Goal: Task Accomplishment & Management: Manage account settings

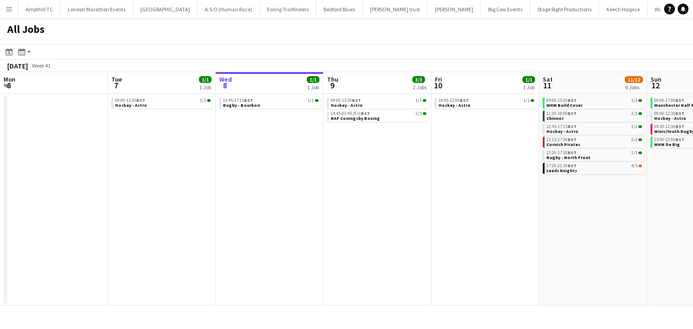
scroll to position [0, 191]
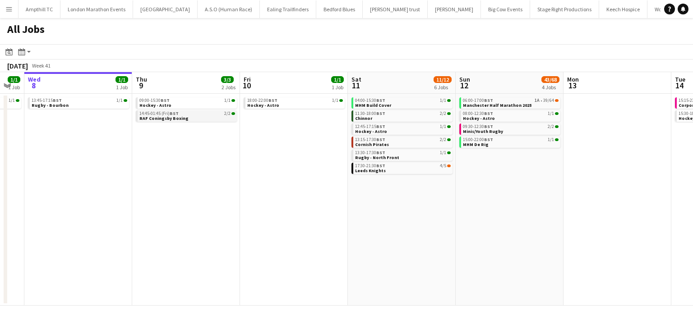
click at [184, 116] on link "14:45-01:45 (Fri) BST 2/2 RAF Coningsby Boxing" at bounding box center [187, 115] width 96 height 10
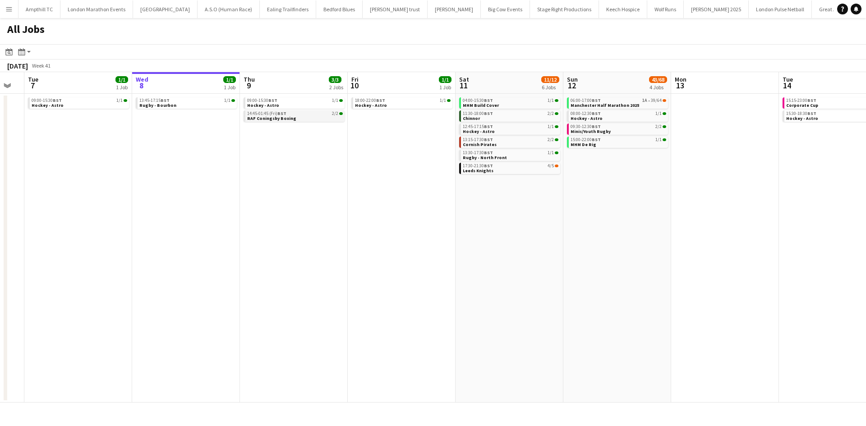
scroll to position [0, 192]
click at [281, 104] on link "09:00-15:30 BST 1/1 Hockey - Astro" at bounding box center [295, 102] width 96 height 10
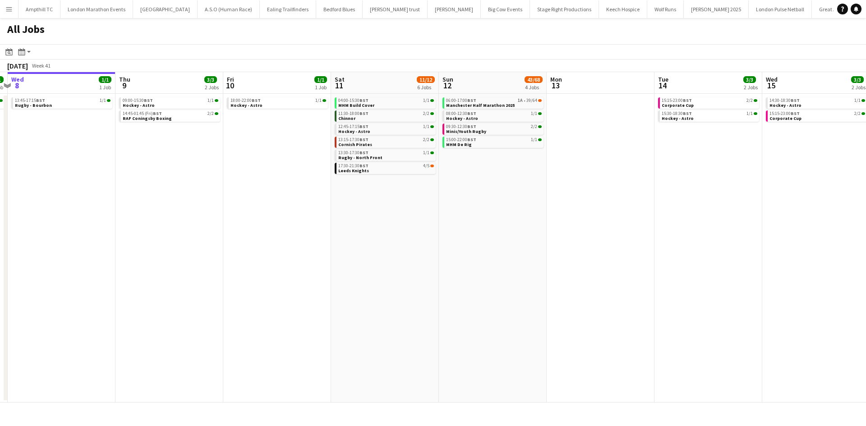
drag, startPoint x: 375, startPoint y: 178, endPoint x: 245, endPoint y: 178, distance: 129.9
click at [245, 178] on app-calendar-viewport "Sun 5 4/4 2 Jobs Mon 6 Tue 7 1/1 1 Job Wed 8 1/1 1 Job Thu 9 3/3 2 Jobs Fri 10 …" at bounding box center [433, 237] width 866 height 331
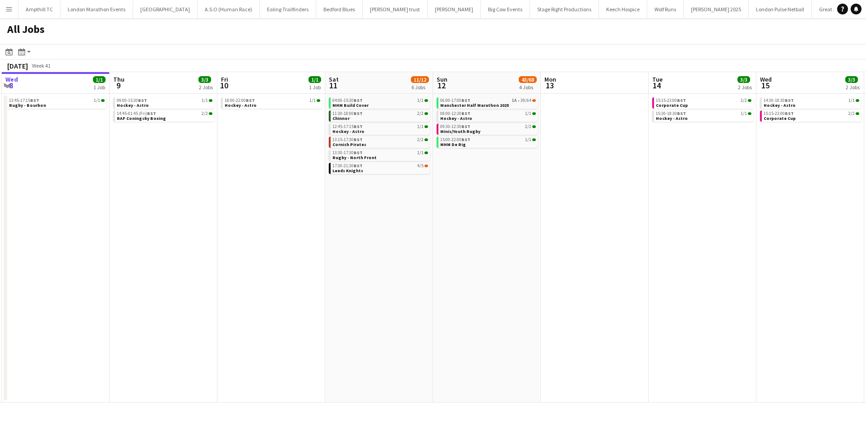
drag, startPoint x: 548, startPoint y: 185, endPoint x: 475, endPoint y: 193, distance: 73.5
click at [482, 194] on app-calendar-viewport "Sun 5 4/4 2 Jobs Mon 6 Tue 7 1/1 1 Job Wed 8 1/1 1 Job Thu 9 3/3 2 Jobs Fri 10 …" at bounding box center [433, 237] width 866 height 331
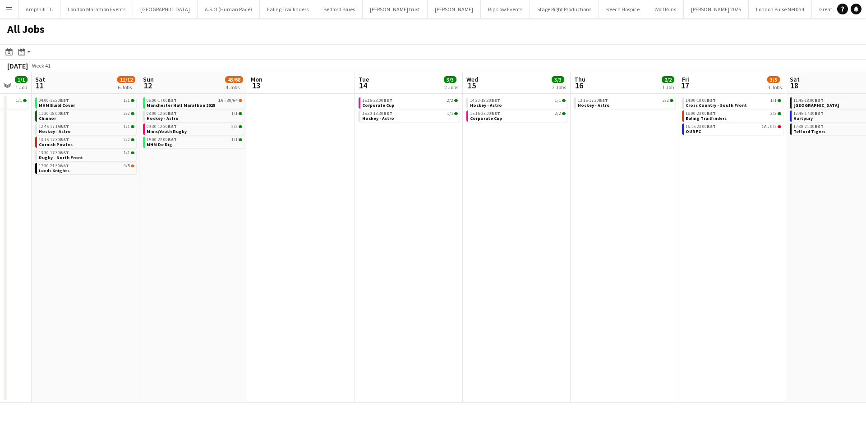
drag, startPoint x: 583, startPoint y: 228, endPoint x: 504, endPoint y: 231, distance: 79.9
click at [352, 234] on app-calendar-viewport "Tue 7 1/1 1 Job Wed 8 1/1 1 Job Thu 9 3/3 2 Jobs Fri 10 1/1 1 Job Sat 11 11/12 …" at bounding box center [433, 237] width 866 height 331
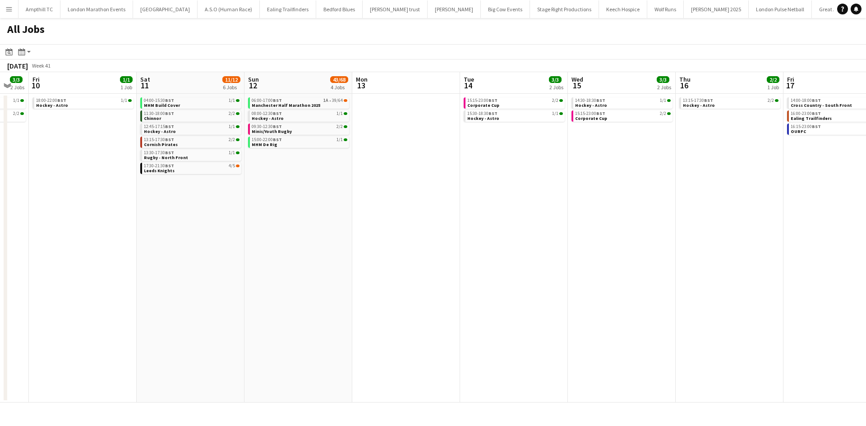
drag, startPoint x: 590, startPoint y: 233, endPoint x: 411, endPoint y: 234, distance: 179.0
click at [413, 234] on app-calendar-viewport "Tue 7 1/1 1 Job Wed 8 1/1 1 Job Thu 9 3/3 2 Jobs Fri 10 1/1 1 Job Sat 11 11/12 …" at bounding box center [433, 237] width 866 height 331
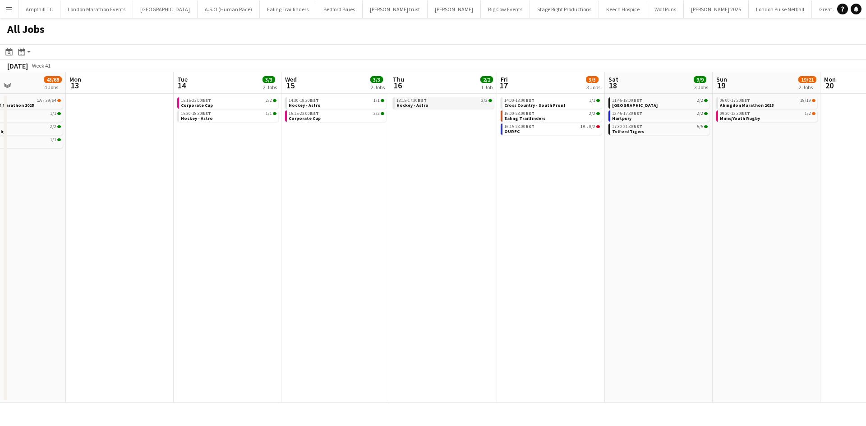
click at [436, 107] on link "13:15-17:30 BST 2/2 Hockey - Astro" at bounding box center [444, 102] width 96 height 10
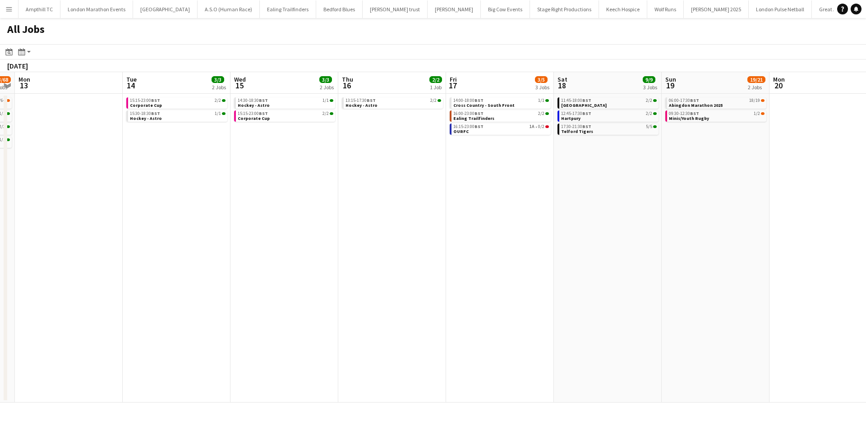
drag, startPoint x: 689, startPoint y: 173, endPoint x: 402, endPoint y: 190, distance: 287.7
click at [415, 189] on app-calendar-viewport "Thu 9 3/3 2 Jobs Fri 10 1/1 1 Job Sat 11 11/12 6 Jobs Sun 12 43/68 4 Jobs Mon 1…" at bounding box center [433, 237] width 866 height 331
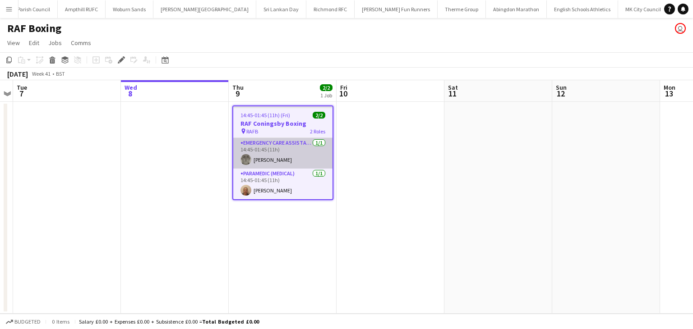
scroll to position [0, 1061]
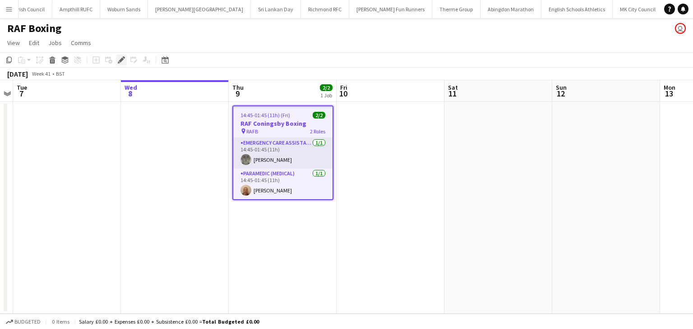
click at [119, 60] on icon "Edit" at bounding box center [121, 59] width 7 height 7
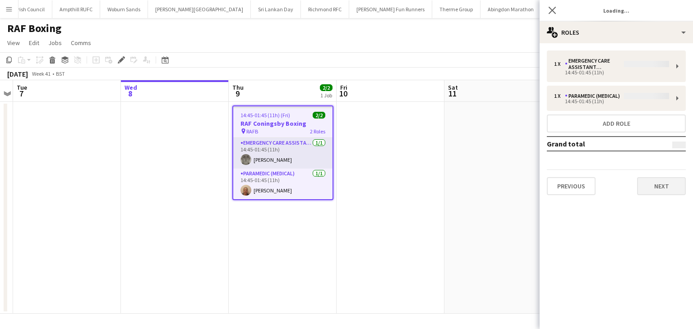
type input "**********"
click at [643, 185] on button "Next" at bounding box center [661, 186] width 49 height 18
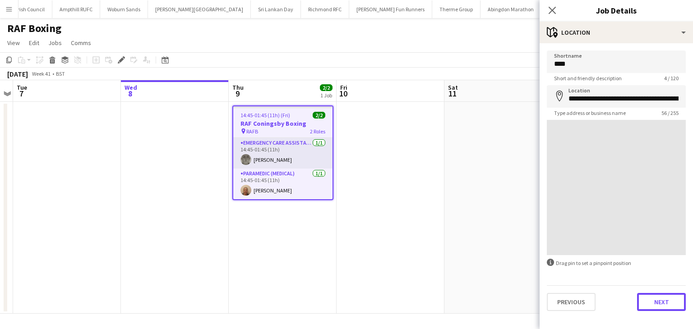
click at [670, 305] on button "Next" at bounding box center [661, 302] width 49 height 18
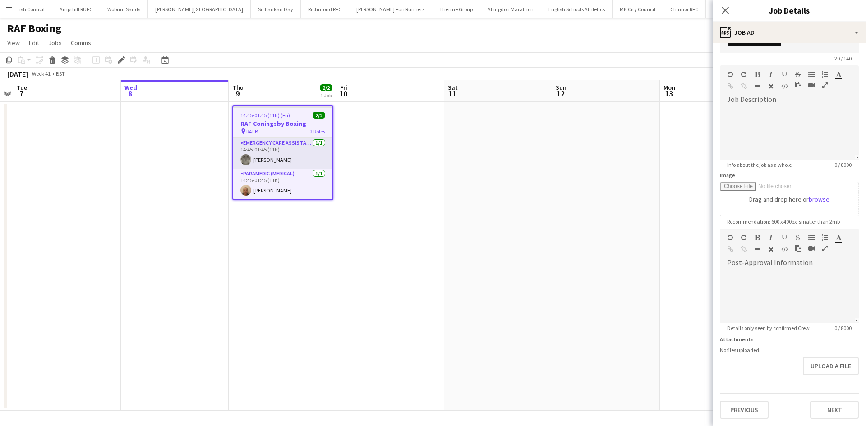
scroll to position [20, 0]
click at [692, 329] on button "Upload a file" at bounding box center [831, 366] width 56 height 18
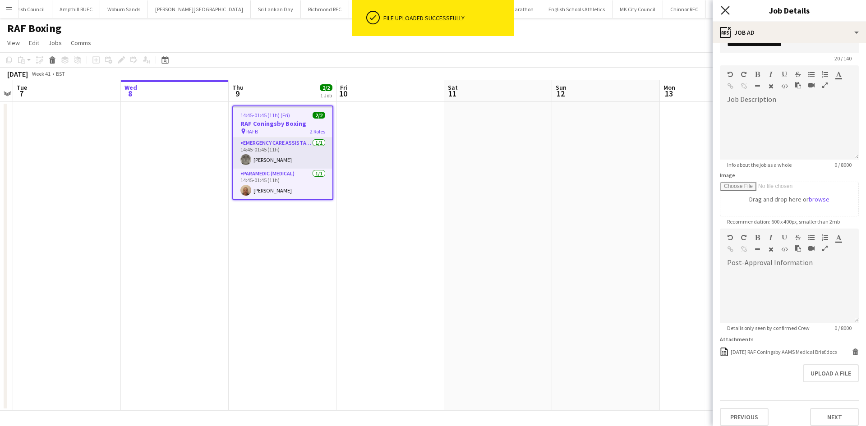
click at [692, 6] on icon at bounding box center [725, 10] width 9 height 9
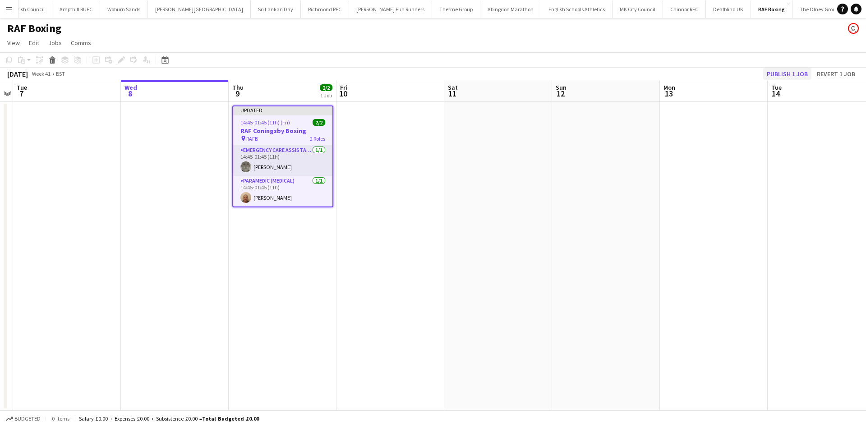
click at [692, 73] on div "Publish 1 job Revert 1 job" at bounding box center [811, 74] width 110 height 12
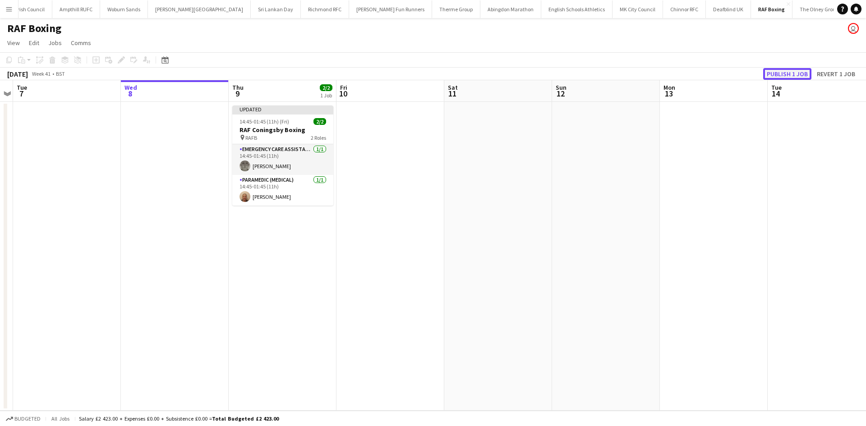
click at [692, 73] on button "Publish 1 job" at bounding box center [787, 74] width 48 height 12
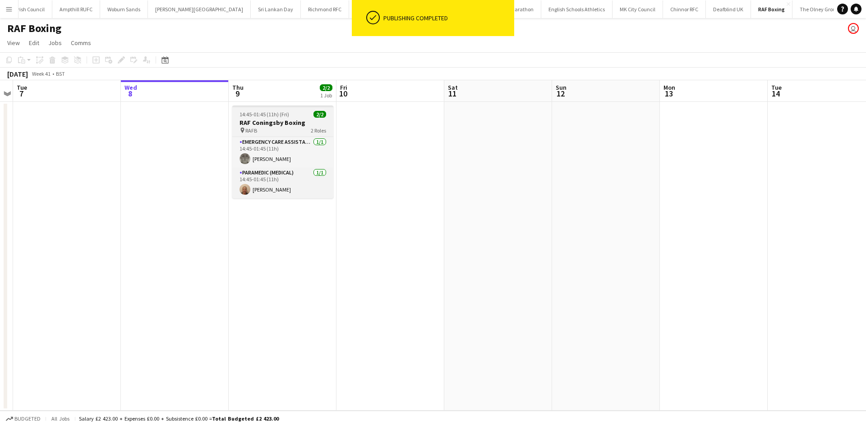
click at [264, 114] on span "14:45-01:45 (11h) (Fri)" at bounding box center [264, 114] width 50 height 7
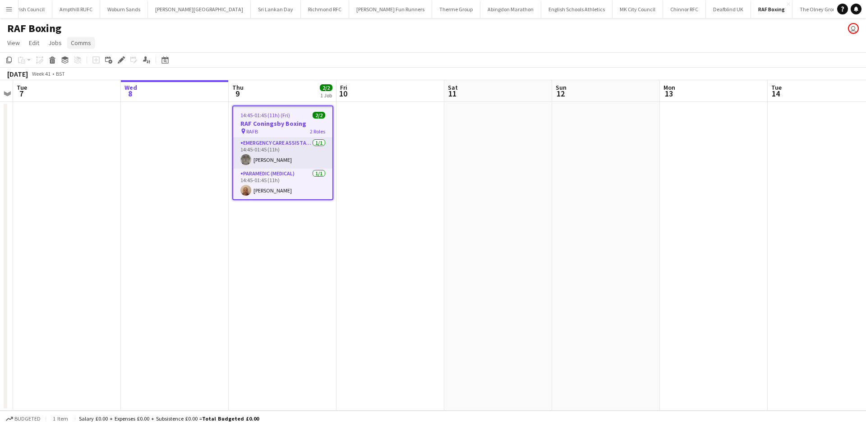
click at [71, 41] on span "Comms" at bounding box center [81, 43] width 20 height 8
click at [124, 84] on link "Create chat" at bounding box center [104, 81] width 75 height 19
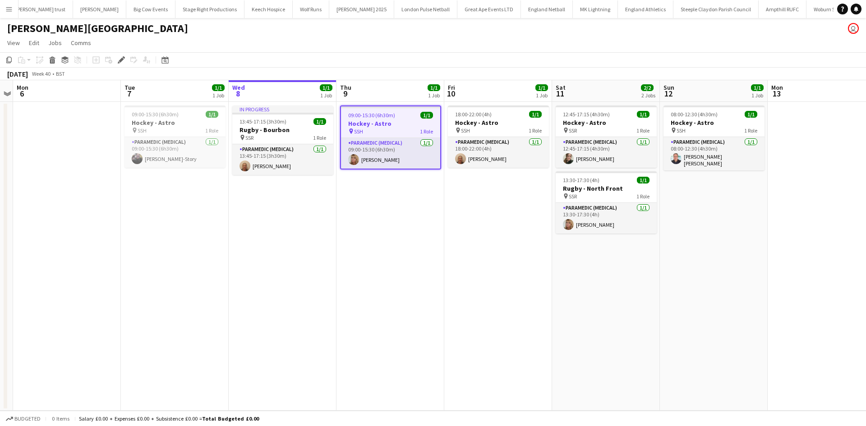
scroll to position [0, 355]
drag, startPoint x: 116, startPoint y: 60, endPoint x: 134, endPoint y: 67, distance: 19.3
click at [116, 60] on div "Edit" at bounding box center [121, 60] width 11 height 11
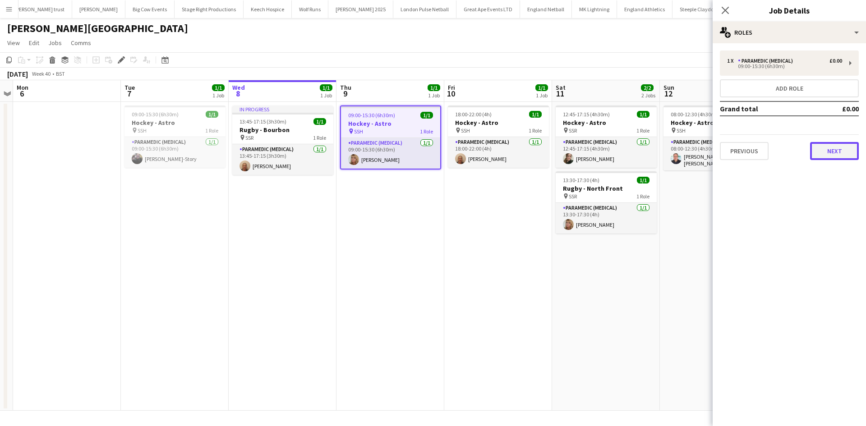
click at [829, 145] on button "Next" at bounding box center [834, 151] width 49 height 18
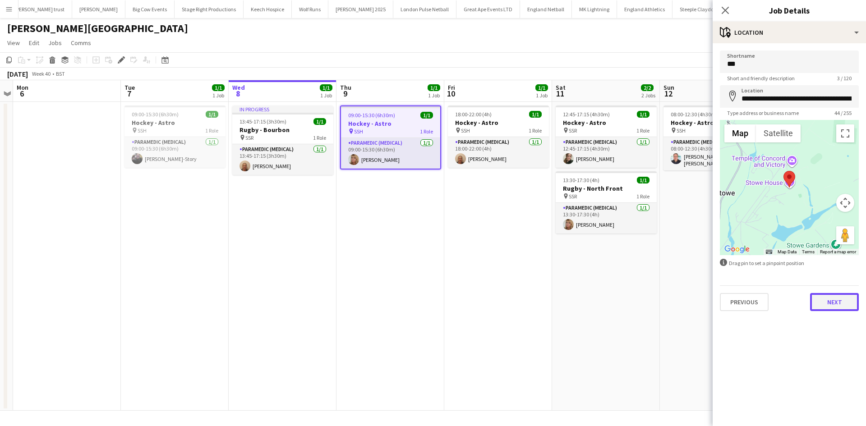
click at [829, 297] on button "Next" at bounding box center [834, 302] width 49 height 18
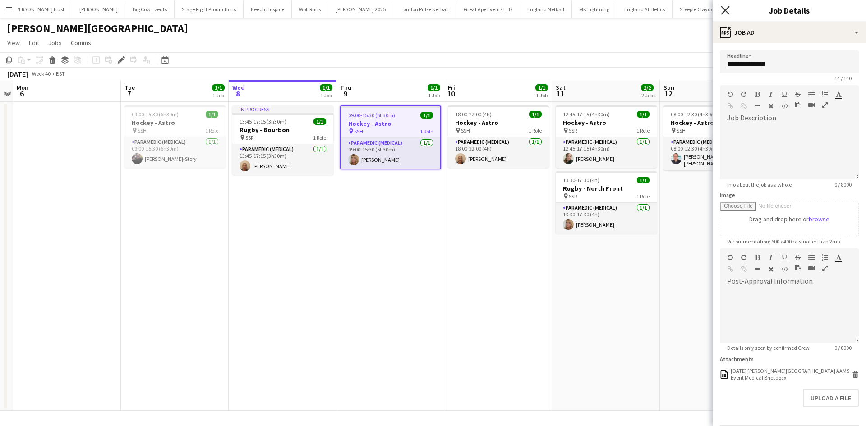
click at [727, 10] on icon "Close pop-in" at bounding box center [725, 10] width 9 height 9
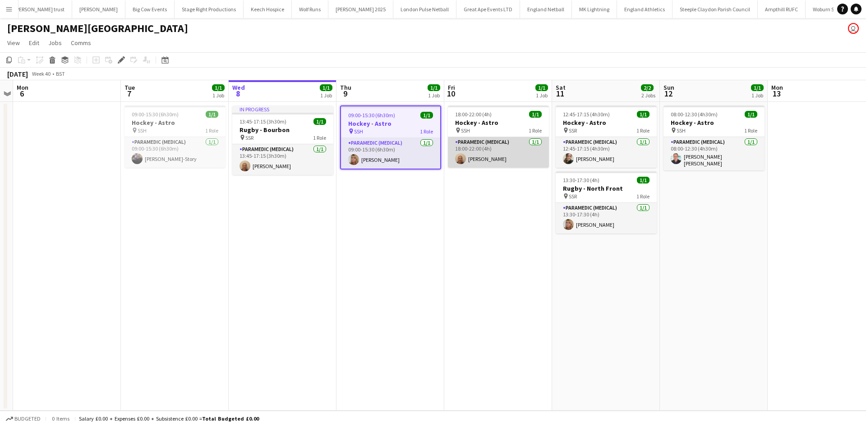
click at [516, 147] on app-card-role "Paramedic (Medical) 1/1 18:00-22:00 (4h) Leanne Bleasdale" at bounding box center [498, 152] width 101 height 31
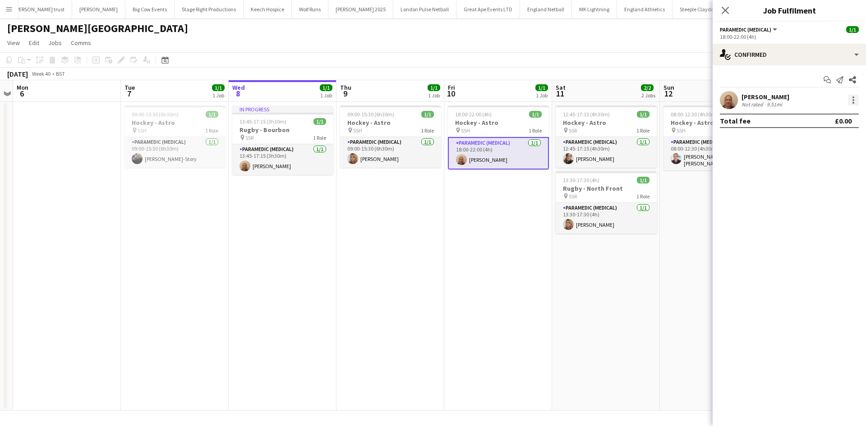
click at [851, 101] on div at bounding box center [853, 100] width 11 height 11
click at [820, 203] on span "Remove" at bounding box center [808, 203] width 27 height 8
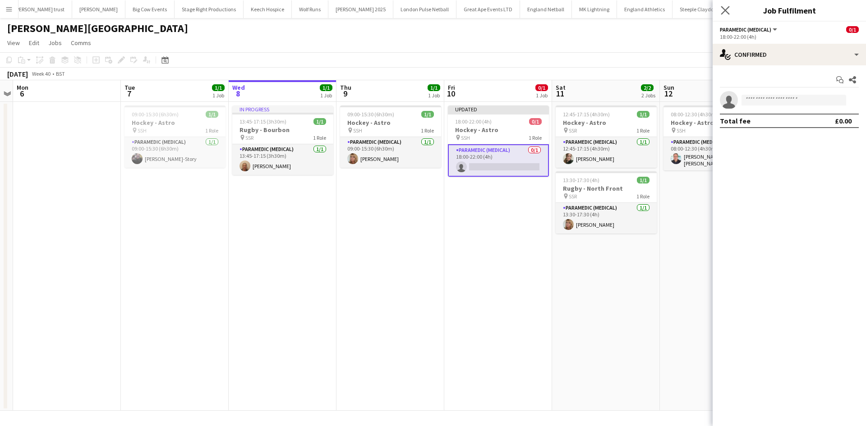
click at [726, 6] on icon "Close pop-in" at bounding box center [725, 10] width 9 height 9
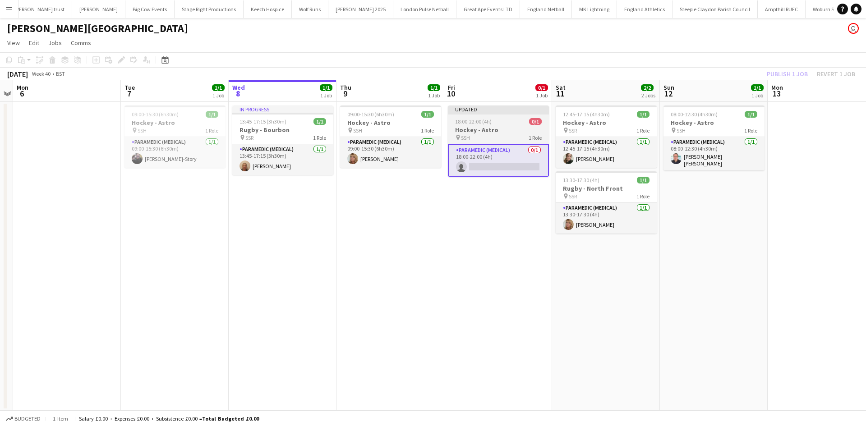
click at [505, 134] on div "pin SSH 1 Role" at bounding box center [498, 137] width 101 height 7
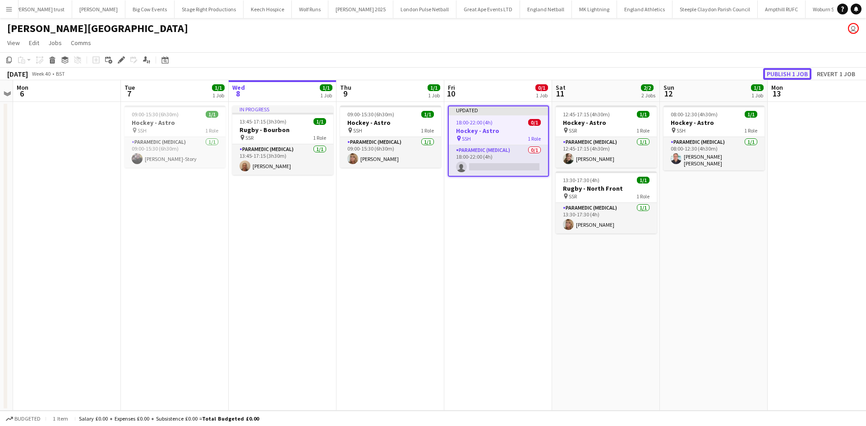
click at [795, 77] on button "Publish 1 job" at bounding box center [787, 74] width 48 height 12
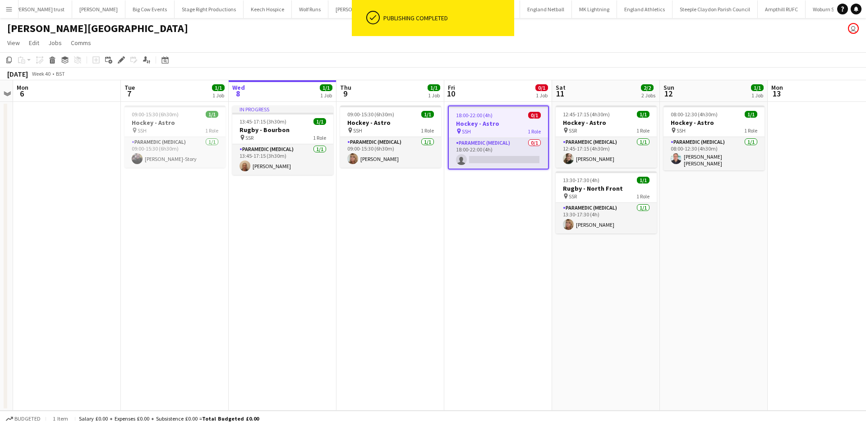
click at [487, 128] on div "pin SSH 1 Role" at bounding box center [498, 131] width 99 height 7
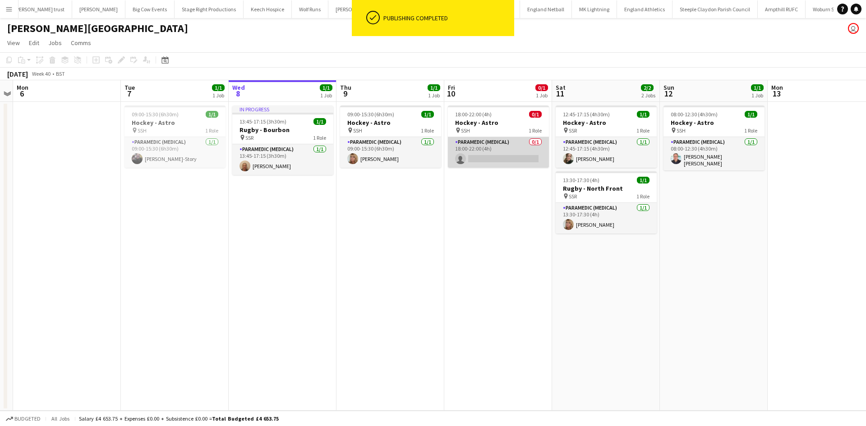
click at [496, 148] on app-card-role "Paramedic (Medical) 0/1 18:00-22:00 (4h) single-neutral-actions" at bounding box center [498, 152] width 101 height 31
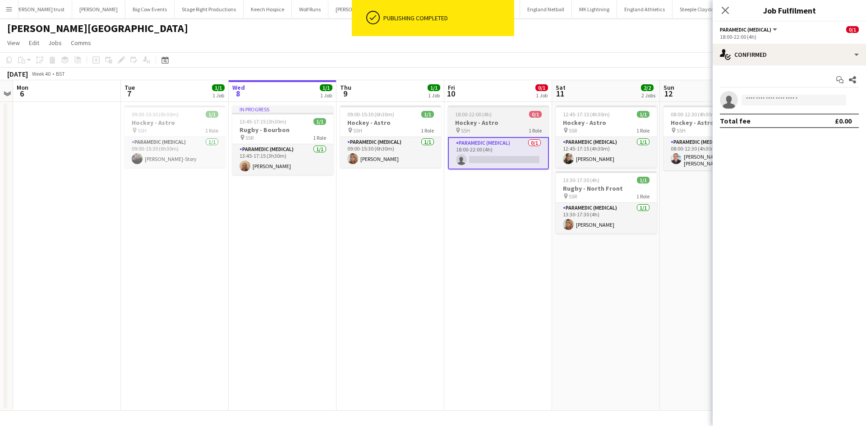
click at [479, 129] on div "pin SSH 1 Role" at bounding box center [498, 130] width 101 height 7
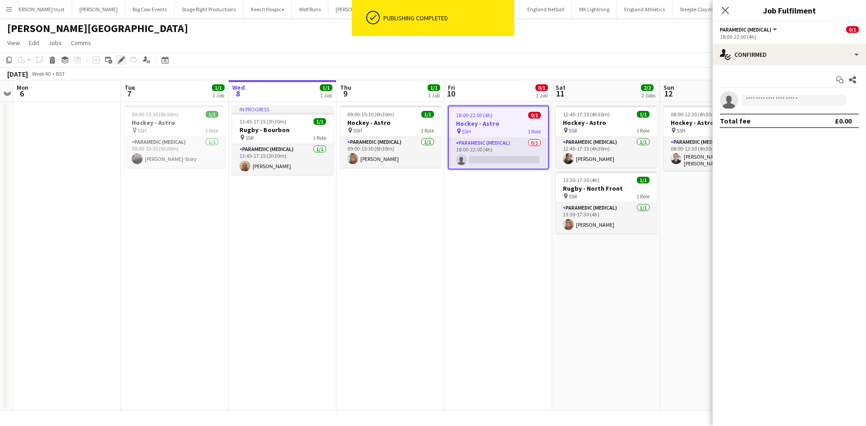
click at [124, 62] on icon "Edit" at bounding box center [121, 59] width 7 height 7
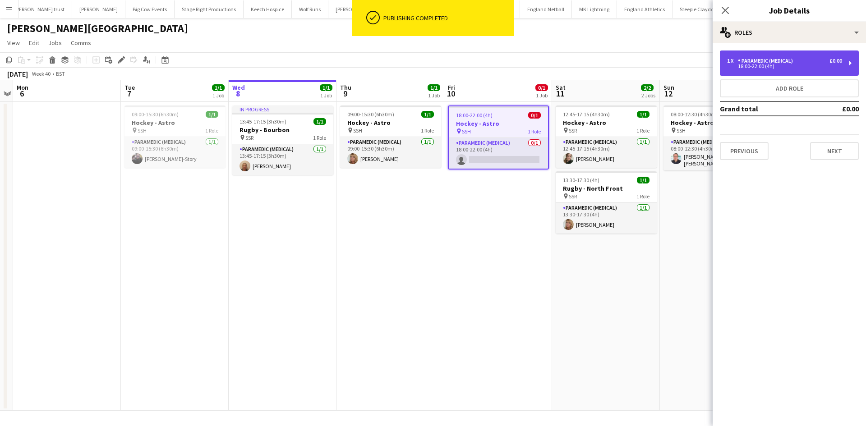
click at [799, 69] on div "1 x Paramedic (Medical) £0.00 18:00-22:00 (4h)" at bounding box center [789, 63] width 139 height 25
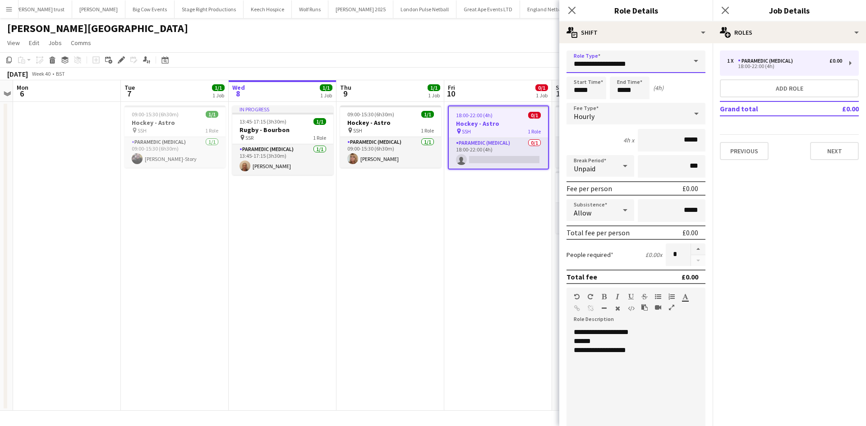
click at [644, 65] on input "**********" at bounding box center [635, 62] width 139 height 23
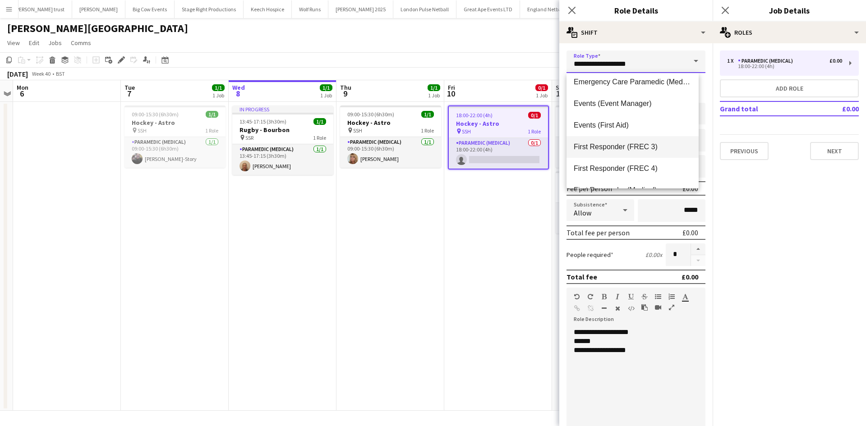
scroll to position [90, 0]
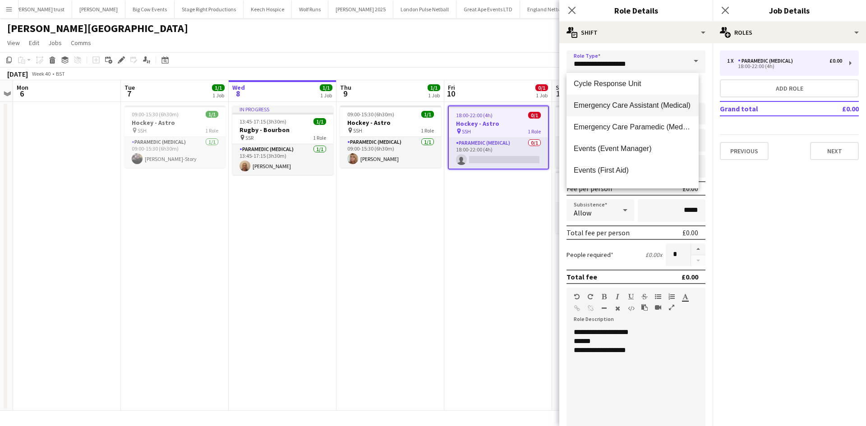
click at [658, 110] on span "Emergency Care Assistant (Medical)" at bounding box center [633, 105] width 118 height 9
type input "**********"
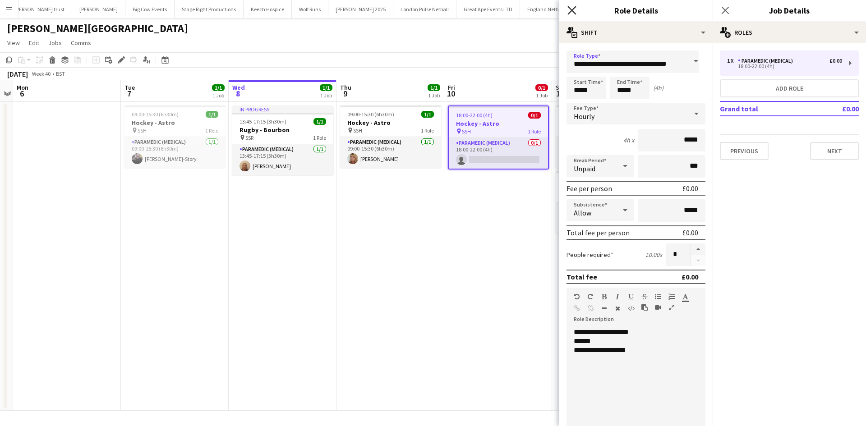
click at [574, 13] on icon at bounding box center [571, 10] width 9 height 9
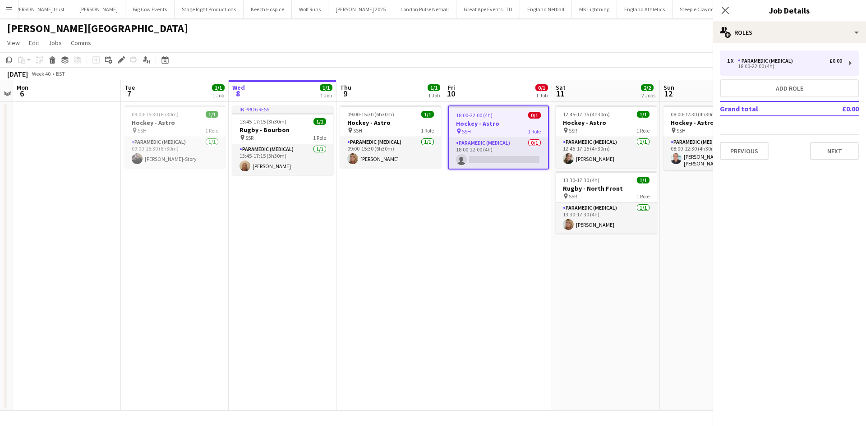
scroll to position [0, 0]
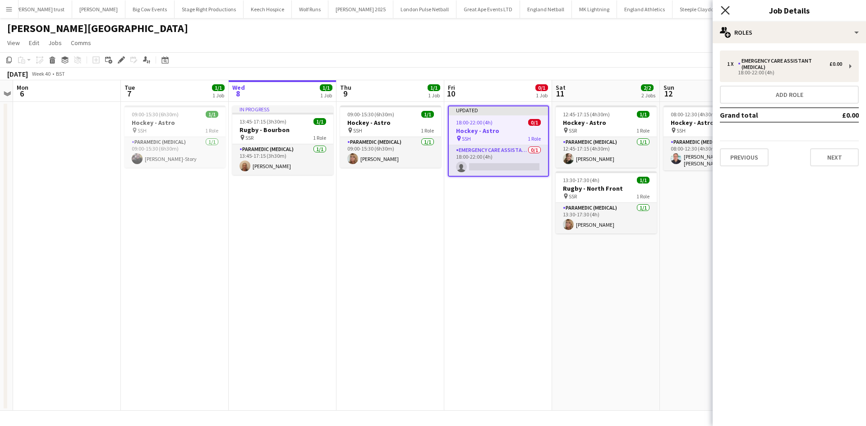
click at [728, 9] on icon "Close pop-in" at bounding box center [725, 10] width 9 height 9
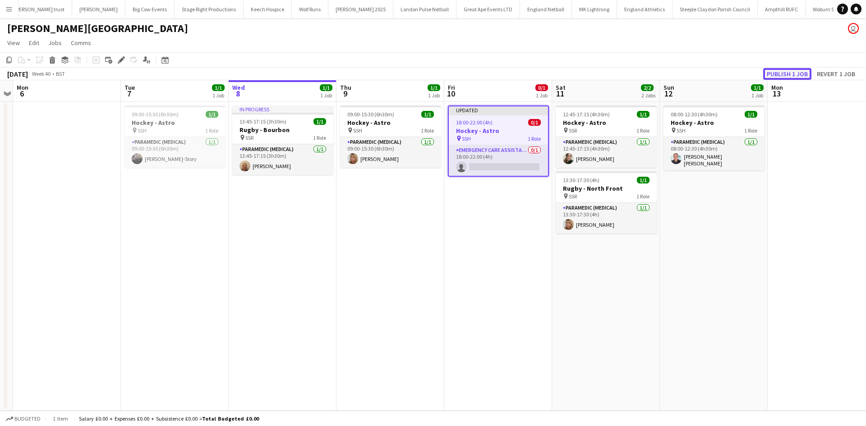
click at [790, 72] on button "Publish 1 job" at bounding box center [787, 74] width 48 height 12
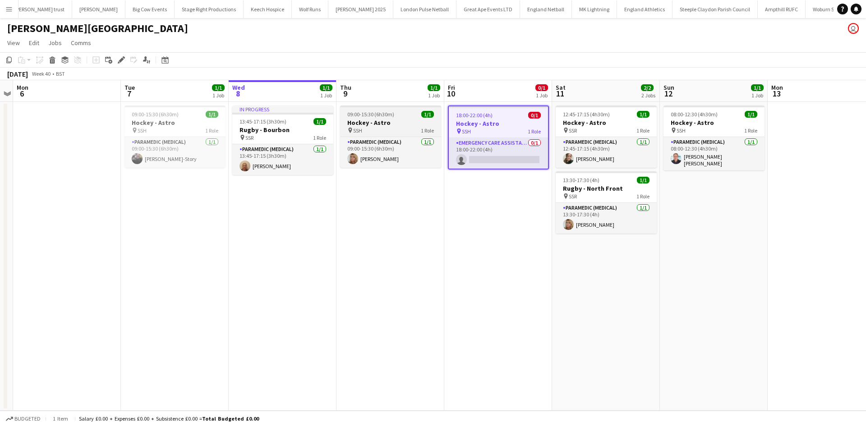
click at [394, 117] on div "09:00-15:30 (6h30m) 1/1" at bounding box center [390, 114] width 101 height 7
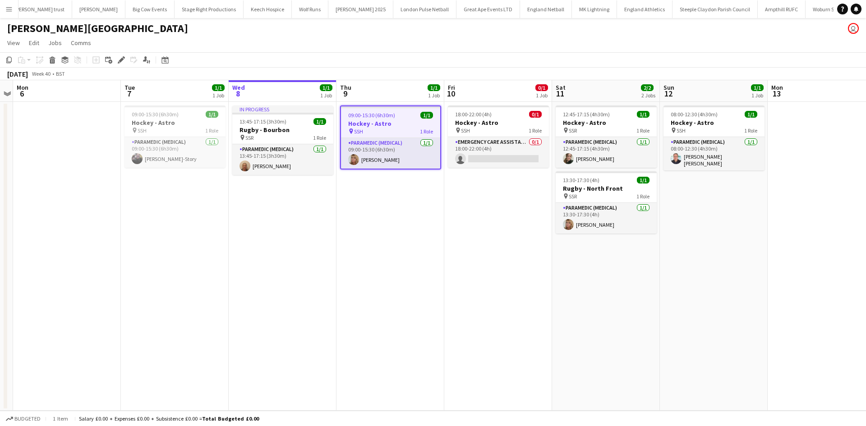
click at [115, 60] on div "Add job Add linked Job Edit Edit linked Job Applicants" at bounding box center [117, 60] width 69 height 11
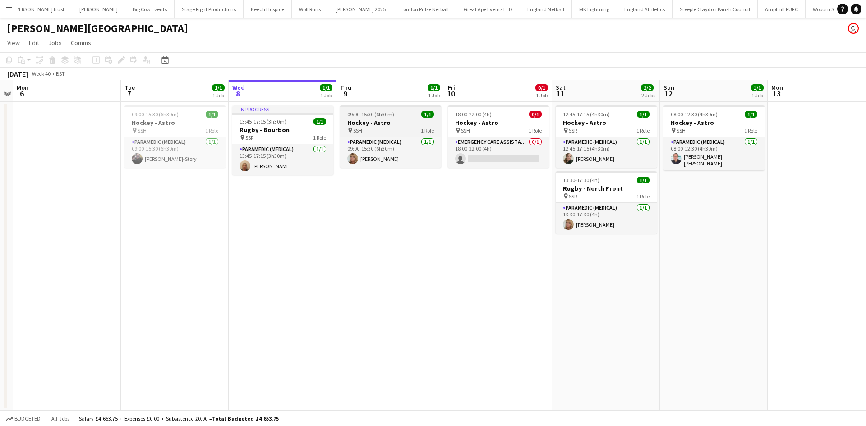
click at [346, 116] on div "09:00-15:30 (6h30m) 1/1" at bounding box center [390, 114] width 101 height 7
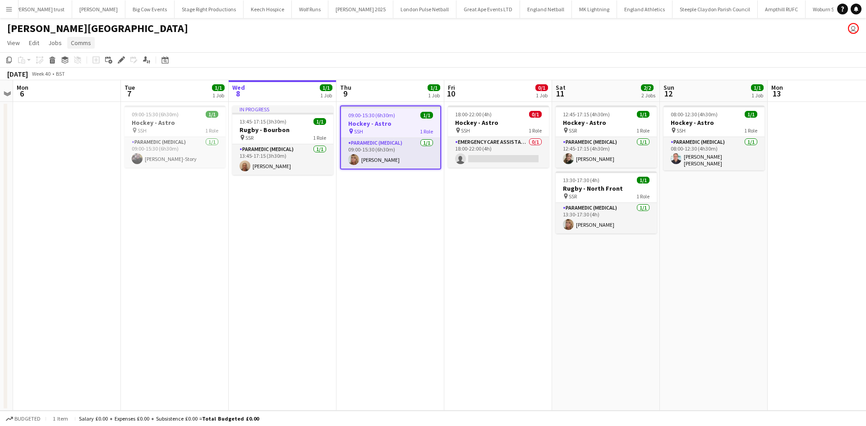
click at [91, 41] on link "Comms" at bounding box center [81, 43] width 28 height 12
click at [110, 84] on link "Create chat" at bounding box center [104, 81] width 75 height 19
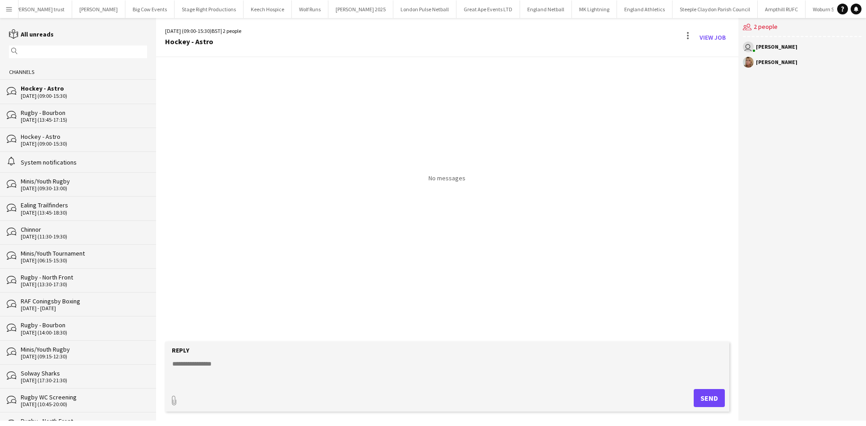
click at [229, 360] on textarea at bounding box center [448, 370] width 555 height 23
type textarea "**********"
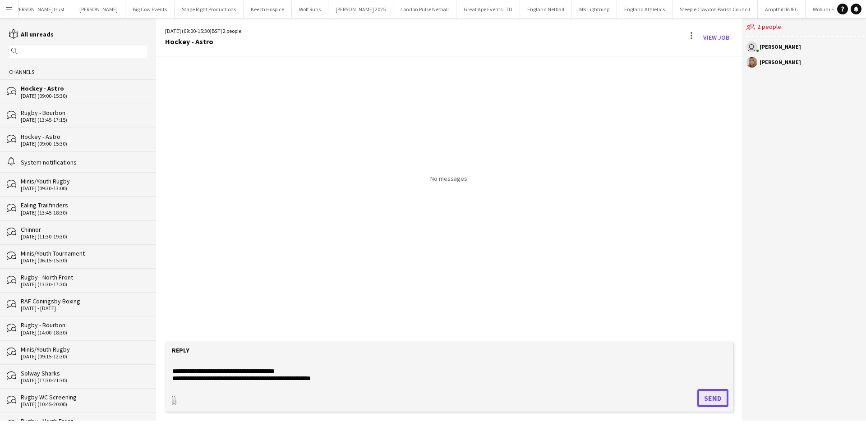
click at [714, 400] on button "Send" at bounding box center [712, 398] width 31 height 18
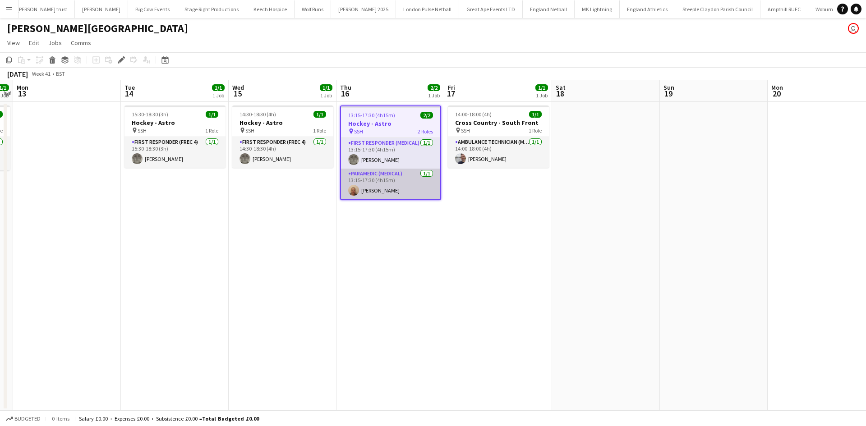
scroll to position [0, 355]
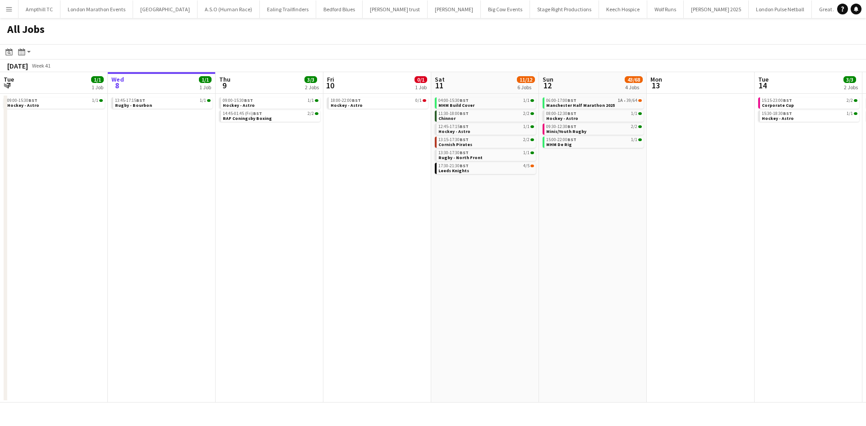
drag, startPoint x: 755, startPoint y: 157, endPoint x: 423, endPoint y: 168, distance: 332.0
click at [450, 168] on app-calendar-viewport "Sun 5 4/4 2 Jobs Mon 6 Tue 7 1/1 1 Job Wed 8 1/1 1 Job Thu 9 3/3 2 Jobs Fri 10 …" at bounding box center [433, 237] width 866 height 331
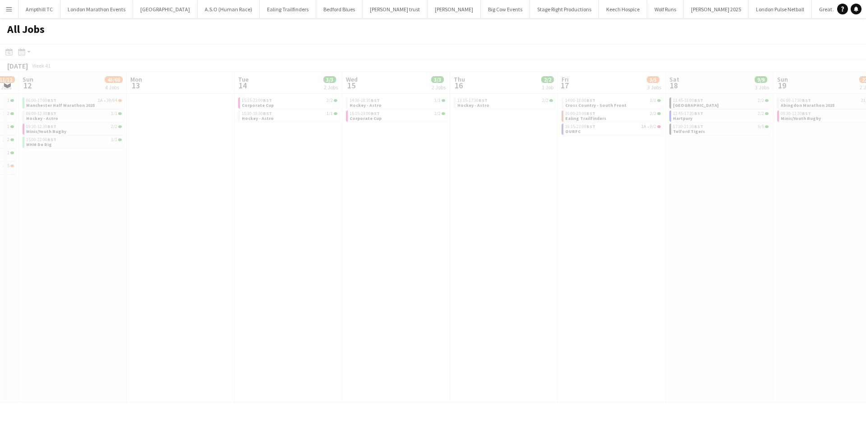
drag, startPoint x: 452, startPoint y: 193, endPoint x: 311, endPoint y: 191, distance: 141.1
click at [311, 191] on app-all-jobs "All Jobs Date picker [DATE] [DATE] [DATE] M [DATE] T [DATE] W [DATE] T [DATE] F…" at bounding box center [433, 210] width 866 height 385
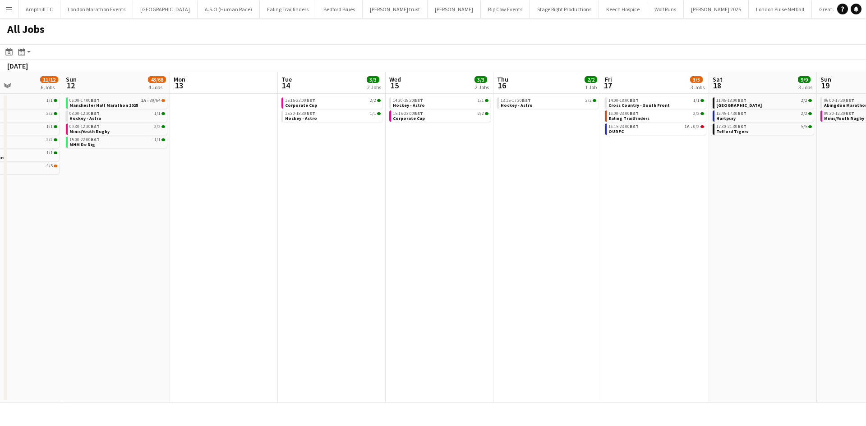
drag, startPoint x: 609, startPoint y: 191, endPoint x: 373, endPoint y: 183, distance: 235.9
click at [376, 188] on app-calendar-viewport "Thu 9 3/3 2 Jobs Fri 10 0/1 1 Job Sat 11 11/12 6 Jobs Sun 12 43/68 4 Jobs Mon 1…" at bounding box center [433, 237] width 866 height 331
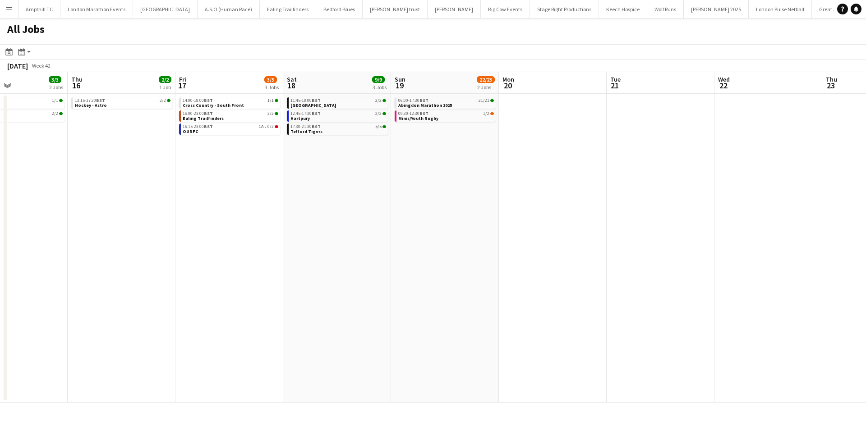
click at [498, 190] on app-all-jobs "All Jobs Date picker [DATE] [DATE] [DATE] M [DATE] T [DATE] W [DATE] T [DATE] F…" at bounding box center [433, 210] width 866 height 385
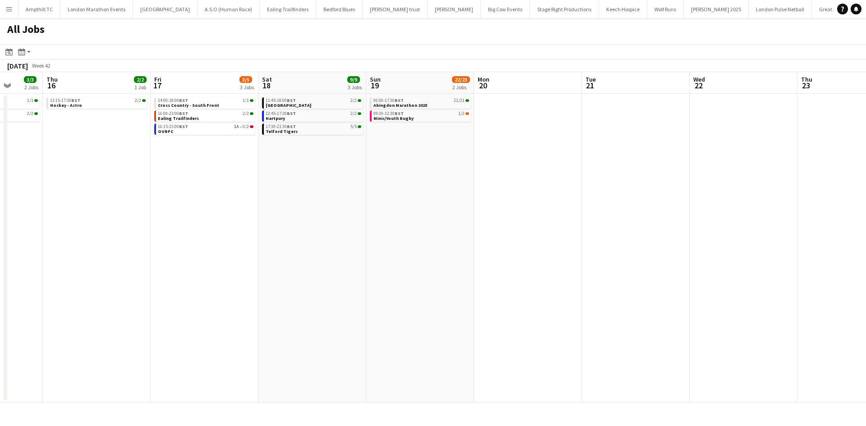
drag, startPoint x: 381, startPoint y: 192, endPoint x: 366, endPoint y: 192, distance: 15.8
click at [368, 192] on app-calendar-viewport "Mon 13 Tue 14 3/3 2 Jobs Wed 15 3/3 2 Jobs Thu 16 2/2 1 Job Fri 17 3/5 3 Jobs S…" at bounding box center [433, 237] width 866 height 331
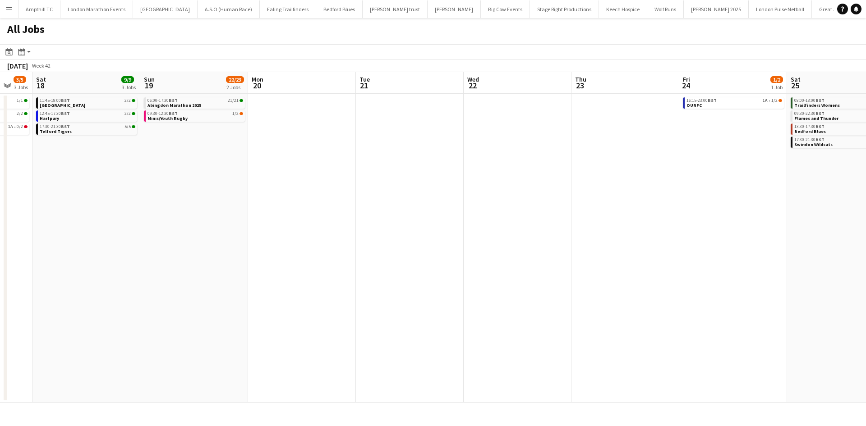
click at [336, 207] on app-all-jobs "All Jobs Date picker OCT 2025 OCT 2025 Monday M Tuesday T Wednesday W Thursday …" at bounding box center [433, 210] width 866 height 385
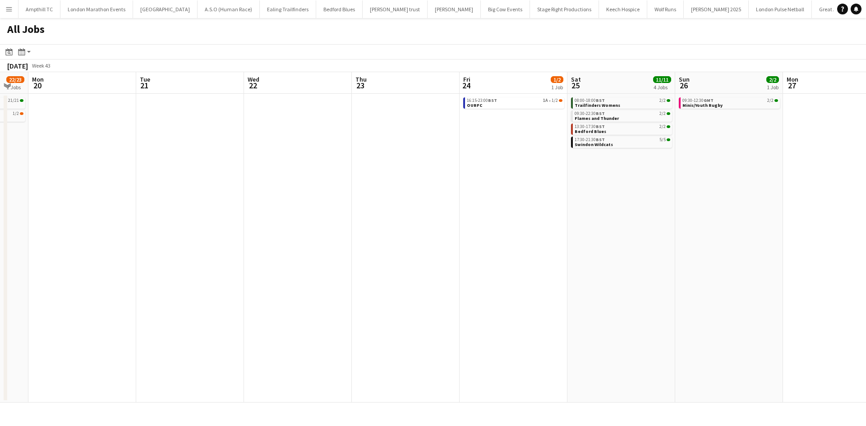
drag, startPoint x: 437, startPoint y: 204, endPoint x: 187, endPoint y: 216, distance: 250.1
click at [195, 216] on app-calendar-viewport "Fri 17 3/5 3 Jobs Sat 18 9/9 3 Jobs Sun 19 22/23 2 Jobs Mon 20 Tue 21 Wed 22 Th…" at bounding box center [433, 237] width 866 height 331
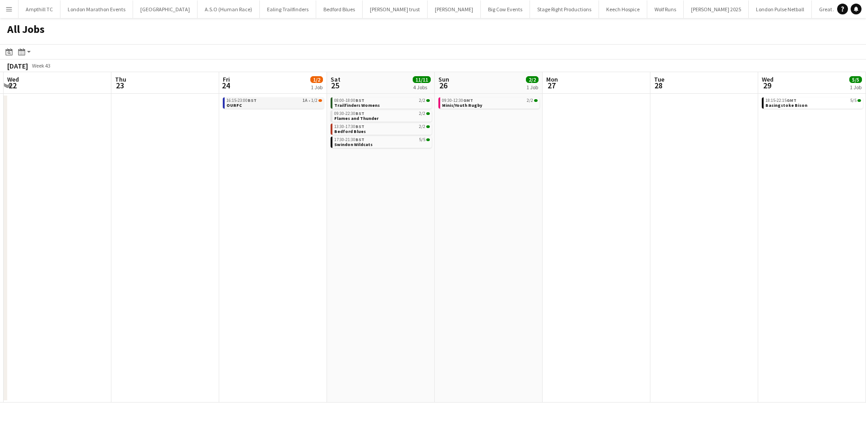
click at [298, 106] on link "16:15-23:00 BST 1A • 1/2 OURFC" at bounding box center [274, 102] width 96 height 10
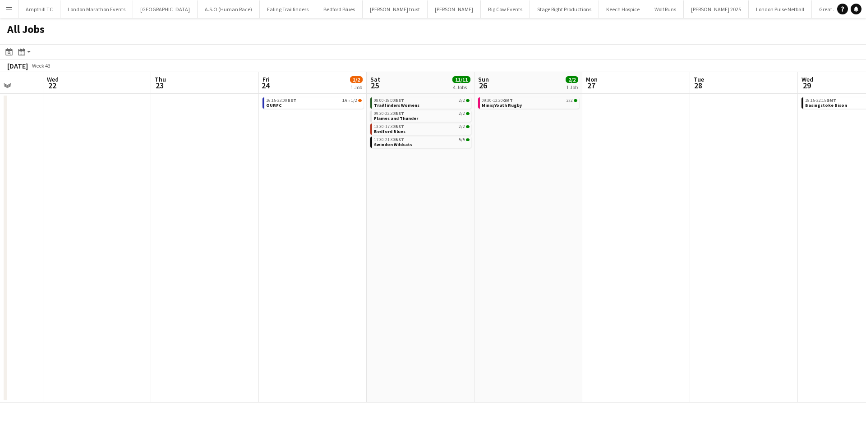
click at [327, 191] on app-all-jobs "All Jobs Date picker OCT 2025 OCT 2025 Monday M Tuesday T Wednesday W Thursday …" at bounding box center [433, 210] width 866 height 385
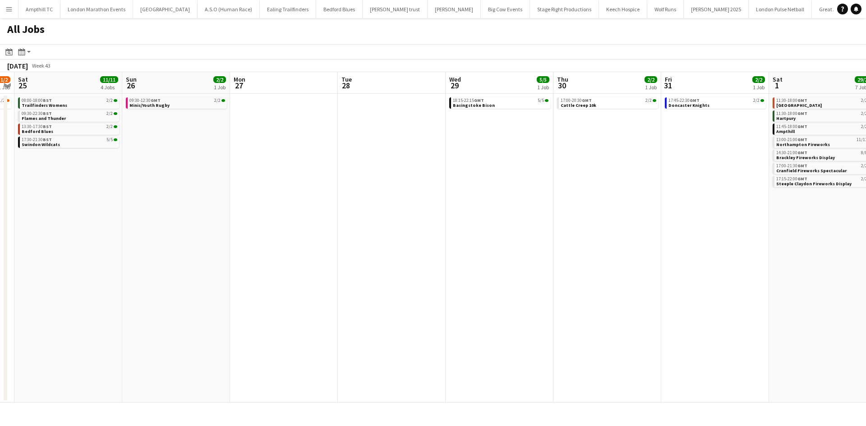
drag, startPoint x: 499, startPoint y: 206, endPoint x: 412, endPoint y: 210, distance: 86.7
click at [416, 210] on app-calendar-viewport "Tue 21 Wed 22 Thu 23 Fri 24 1/2 1 Job Sat 25 11/11 4 Jobs Sun 26 2/2 1 Job Mon …" at bounding box center [433, 237] width 866 height 331
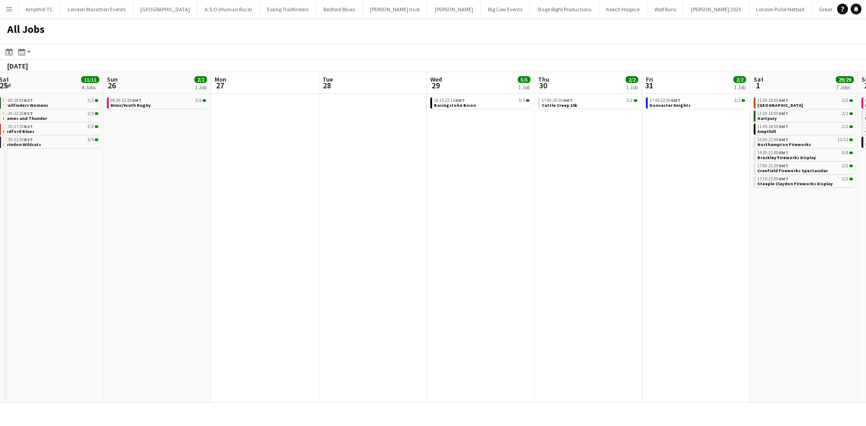
click at [294, 198] on app-calendar-viewport "Tue 21 Wed 22 Thu 23 Fri 24 1/2 1 Job Sat 25 11/11 4 Jobs Sun 26 2/2 1 Job Mon …" at bounding box center [433, 237] width 866 height 331
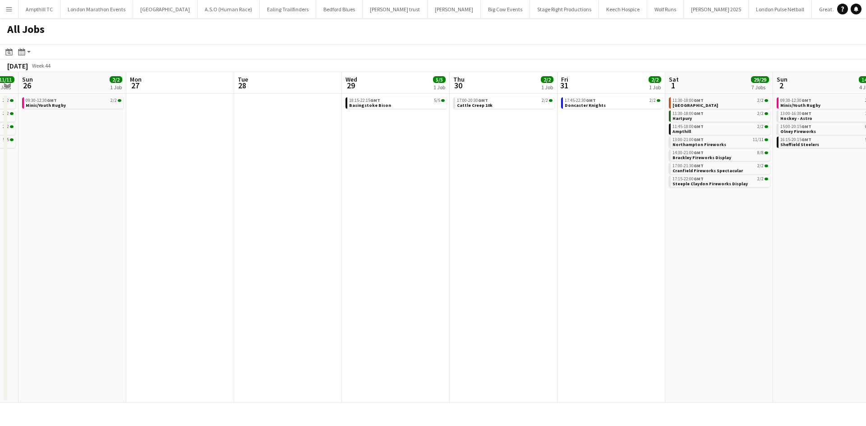
drag, startPoint x: 419, startPoint y: 199, endPoint x: 252, endPoint y: 194, distance: 167.4
click at [258, 197] on app-calendar-viewport "Thu 23 Fri 24 1/2 1 Job Sat 25 11/11 4 Jobs Sun 26 2/2 1 Job Mon 27 Tue 28 Wed …" at bounding box center [433, 237] width 866 height 331
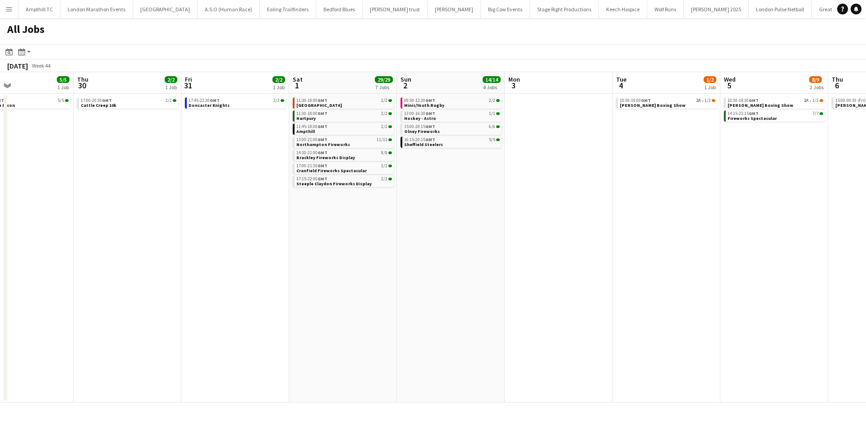
click at [320, 196] on app-calendar-viewport "Mon 27 Tue 28 Wed 29 5/5 1 Job Thu 30 2/2 1 Job Fri 31 2/2 1 Job Sat 1 29/29 7 …" at bounding box center [433, 237] width 866 height 331
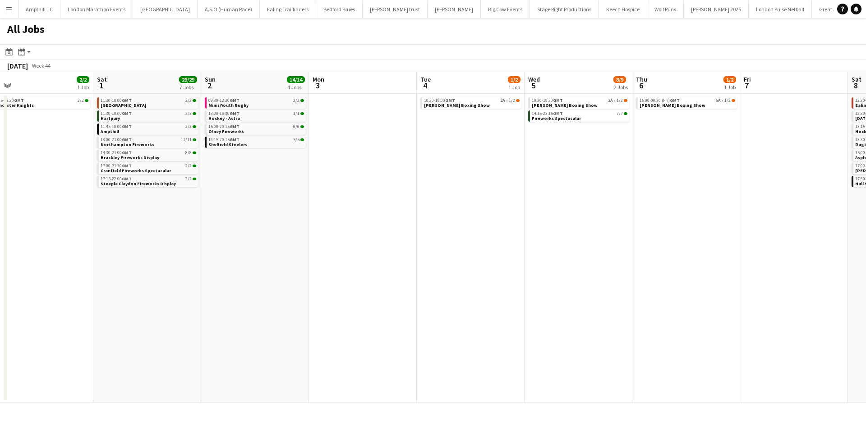
click at [398, 198] on app-all-jobs "All Jobs Date picker OCT 2025 OCT 2025 Monday M Tuesday T Wednesday W Thursday …" at bounding box center [433, 210] width 866 height 385
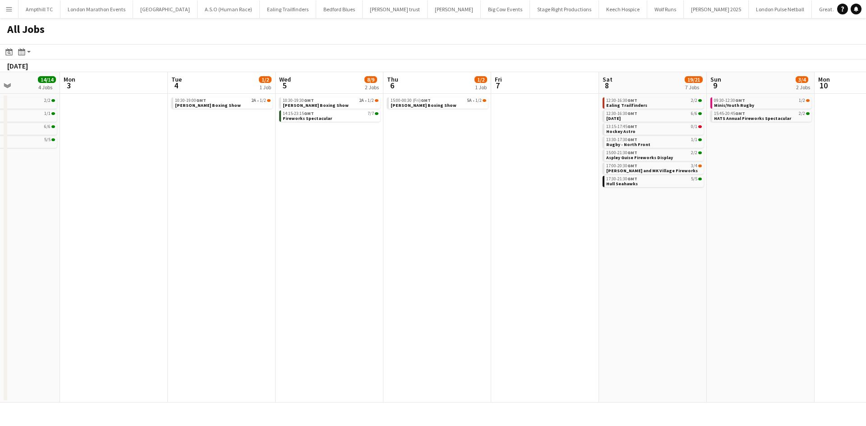
drag, startPoint x: 709, startPoint y: 153, endPoint x: 328, endPoint y: 190, distance: 382.4
click at [328, 190] on app-calendar-viewport "Fri 31 2/2 1 Job Sat 1 29/29 7 Jobs Sun 2 14/14 4 Jobs Mon 3 Tue 4 1/2 1 Job We…" at bounding box center [433, 237] width 866 height 331
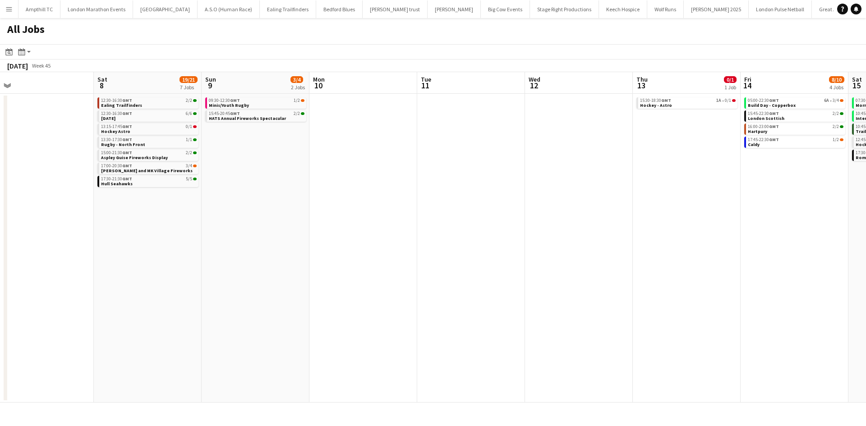
drag, startPoint x: 645, startPoint y: 186, endPoint x: 413, endPoint y: 191, distance: 232.3
click at [303, 191] on app-calendar-viewport "Tue 4 1/2 1 Job Wed 5 8/9 2 Jobs Thu 6 1/2 1 Job Fri 7 Sat 8 19/21 7 Jobs Sun 9…" at bounding box center [433, 237] width 866 height 331
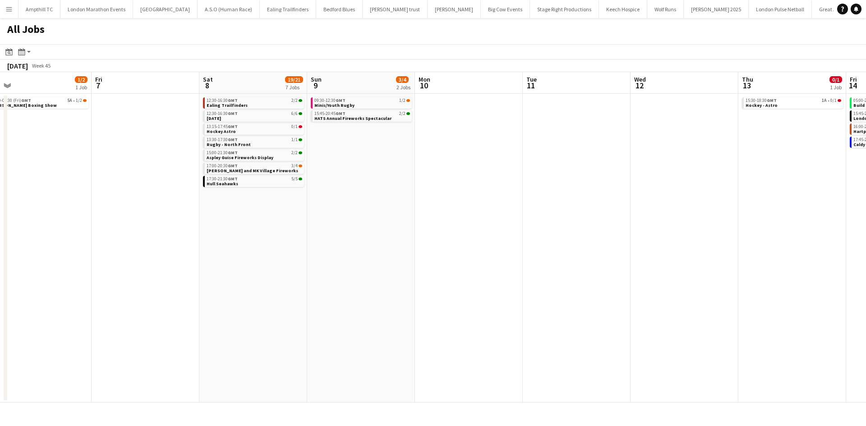
click at [225, 211] on app-all-jobs "All Jobs Date picker OCT 2025 OCT 2025 Monday M Tuesday T Wednesday W Thursday …" at bounding box center [433, 210] width 866 height 385
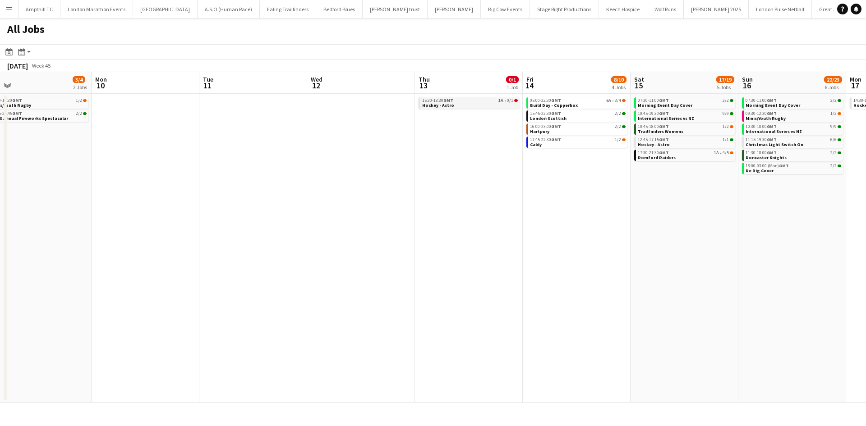
click at [482, 103] on link "15:30-18:30 GMT 1A • 0/1 Hockey - Astro" at bounding box center [470, 102] width 96 height 10
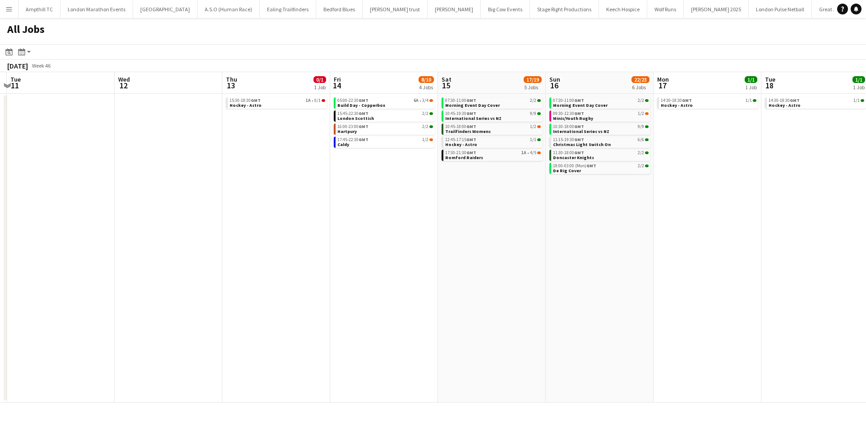
drag, startPoint x: 610, startPoint y: 211, endPoint x: 462, endPoint y: 202, distance: 148.2
click at [442, 212] on app-calendar-viewport "Fri 7 Sat 8 19/21 7 Jobs Sun 9 3/4 2 Jobs Mon 10 Tue 11 Wed 12 Thu 13 0/1 1 Job…" at bounding box center [433, 237] width 866 height 331
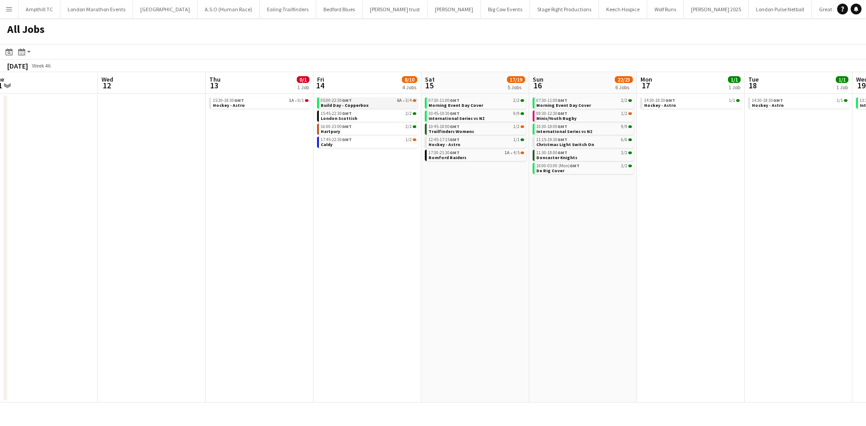
click at [386, 103] on link "05:00-22:30 GMT 6A • 3/4 Build Day - Copperbox" at bounding box center [369, 102] width 96 height 10
click at [505, 155] on link "17:30-21:30 GMT 1A • 4/5 Romford Raiders" at bounding box center [477, 155] width 96 height 10
drag, startPoint x: 681, startPoint y: 150, endPoint x: 492, endPoint y: 155, distance: 189.4
click at [496, 155] on app-calendar-viewport "Fri 7 Sat 8 19/21 7 Jobs Sun 9 3/4 2 Jobs Mon 10 Tue 11 Wed 12 Thu 13 0/1 1 Job…" at bounding box center [433, 237] width 866 height 331
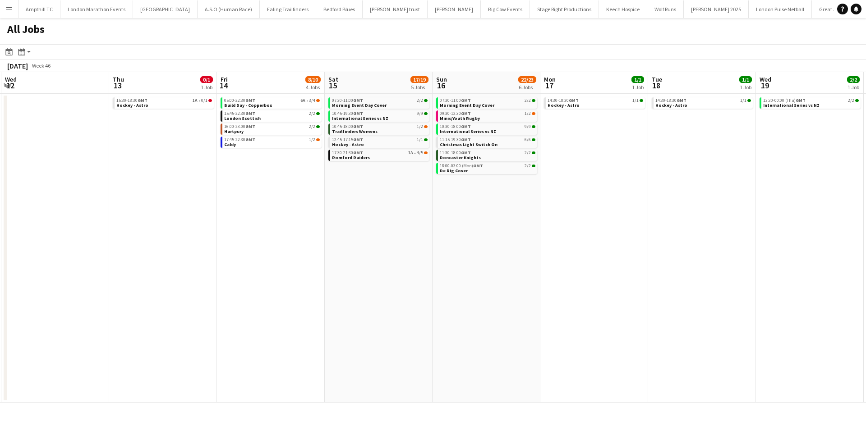
click at [433, 154] on app-all-jobs "All Jobs Date picker OCT 2025 OCT 2025 Monday M Tuesday T Wednesday W Thursday …" at bounding box center [433, 210] width 866 height 385
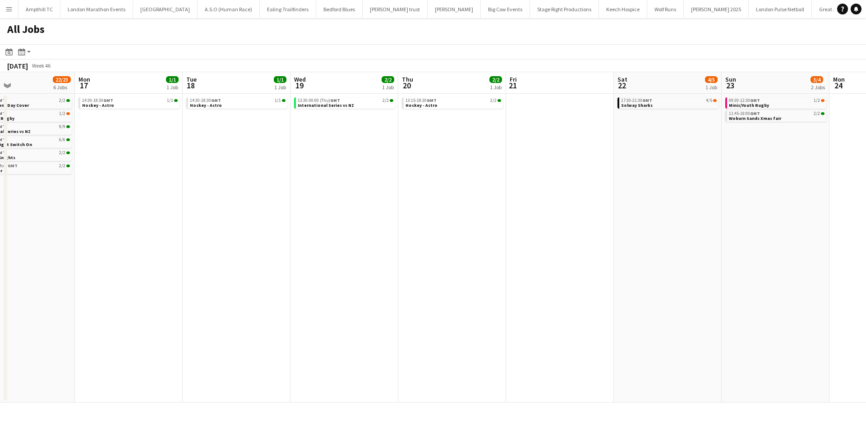
drag, startPoint x: 442, startPoint y: 155, endPoint x: 349, endPoint y: 136, distance: 94.8
click at [352, 137] on app-calendar-viewport "Thu 13 0/1 1 Job Fri 14 8/10 4 Jobs Sat 15 17/19 5 Jobs Sun 16 22/23 6 Jobs Mon…" at bounding box center [433, 237] width 866 height 331
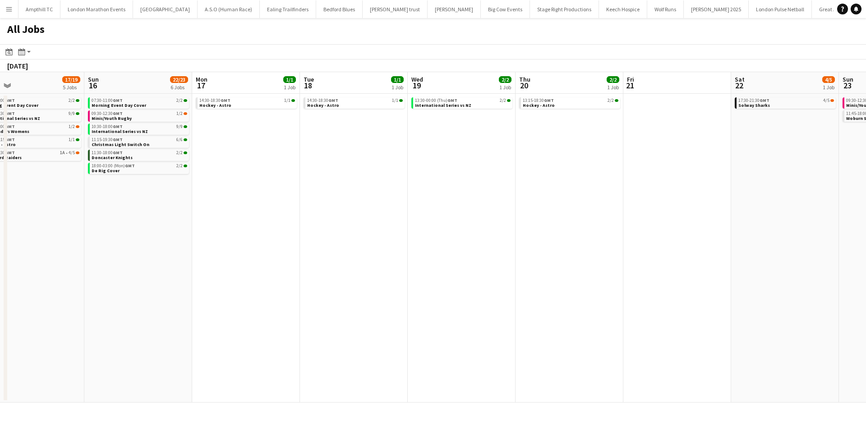
click at [263, 143] on app-all-jobs "All Jobs Date picker OCT 2025 OCT 2025 Monday M Tuesday T Wednesday W Thursday …" at bounding box center [433, 210] width 866 height 385
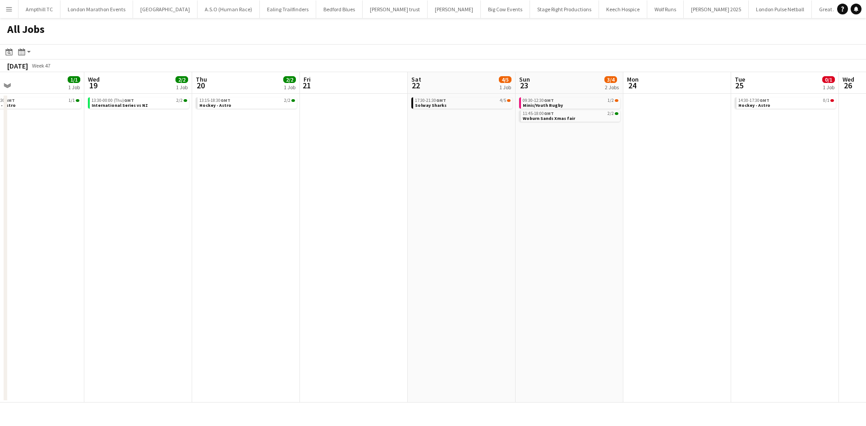
drag, startPoint x: 512, startPoint y: 152, endPoint x: 307, endPoint y: 127, distance: 206.3
click at [318, 130] on app-calendar-viewport "Sun 16 22/23 6 Jobs Mon 17 1/1 1 Job Tue 18 1/1 1 Job Wed 19 2/2 1 Job Thu 20 2…" at bounding box center [433, 237] width 866 height 331
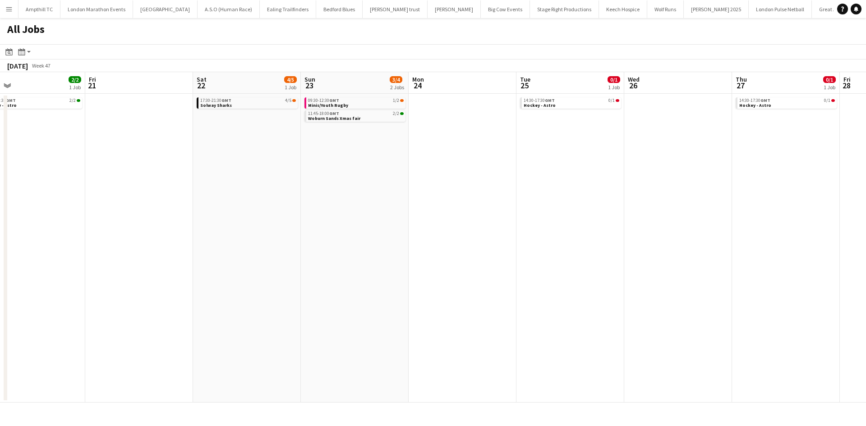
drag, startPoint x: 322, startPoint y: 153, endPoint x: 280, endPoint y: 153, distance: 42.8
click at [288, 153] on app-calendar-viewport "Sun 16 22/23 6 Jobs Mon 17 1/1 1 Job Tue 18 1/1 1 Job Wed 19 2/2 1 Job Thu 20 2…" at bounding box center [433, 237] width 866 height 331
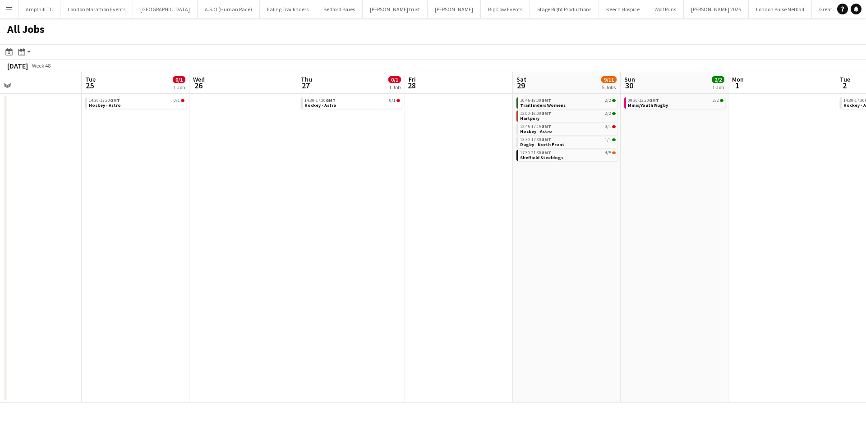
click at [268, 174] on app-calendar-viewport "Thu 20 2/2 1 Job Fri 21 Sat 22 4/5 1 Job Sun 23 3/4 2 Jobs Mon 24 Tue 25 0/1 1 …" at bounding box center [433, 237] width 866 height 331
drag, startPoint x: 386, startPoint y: 177, endPoint x: 327, endPoint y: 154, distance: 63.0
click at [265, 166] on app-calendar-viewport "Thu 20 2/2 1 Job Fri 21 Sat 22 4/5 1 Job Sun 23 3/4 2 Jobs Mon 24 Tue 25 0/1 1 …" at bounding box center [433, 237] width 866 height 331
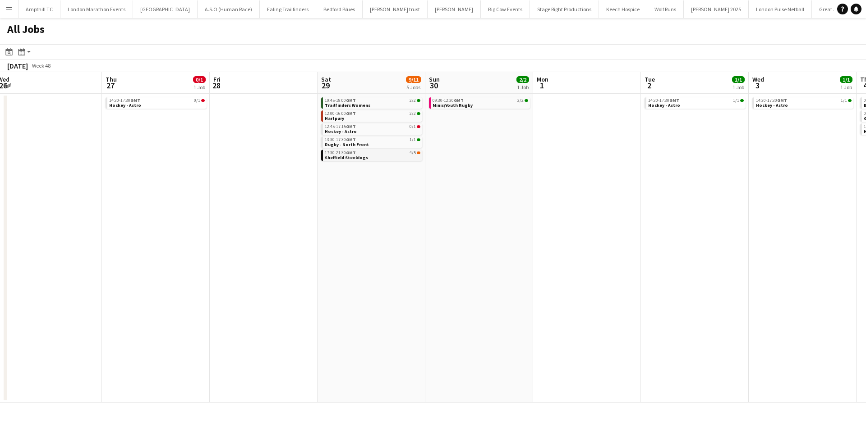
click at [393, 160] on app-all-jobs "All Jobs Date picker OCT 2025 OCT 2025 Monday M Tuesday T Wednesday W Thursday …" at bounding box center [433, 210] width 866 height 385
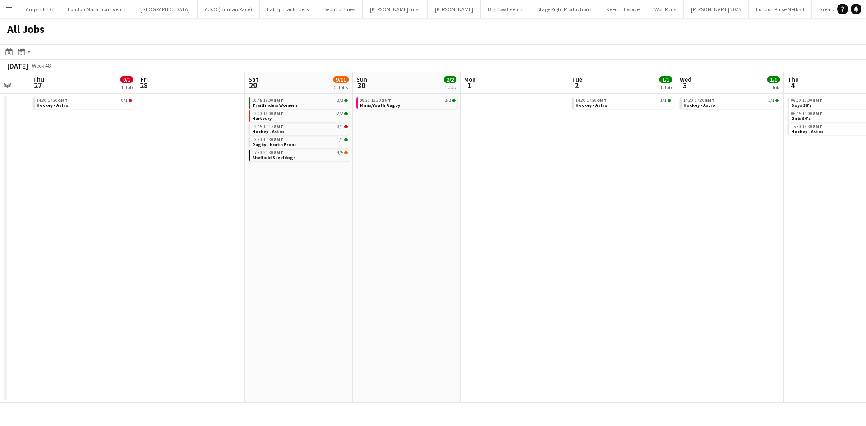
drag, startPoint x: 485, startPoint y: 173, endPoint x: 268, endPoint y: 168, distance: 217.4
click at [276, 170] on app-calendar-viewport "Mon 24 Tue 25 0/1 1 Job Wed 26 Thu 27 0/1 1 Job Fri 28 Sat 29 9/11 5 Jobs Sun 3…" at bounding box center [433, 237] width 866 height 331
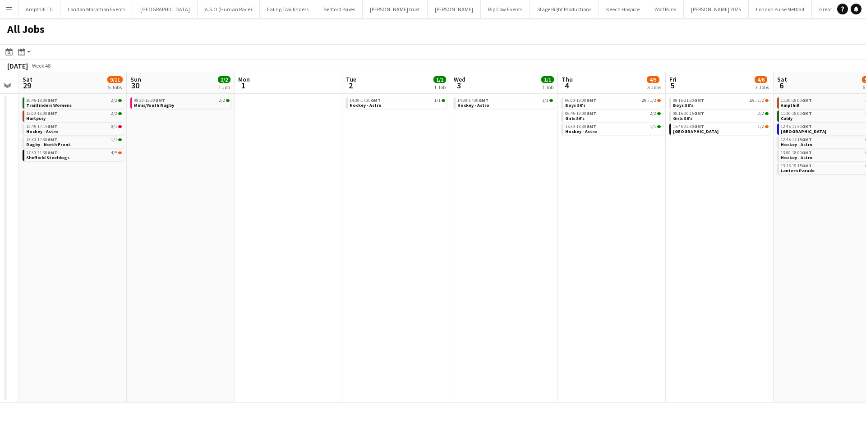
click at [220, 174] on app-all-jobs "All Jobs Date picker OCT 2025 OCT 2025 Monday M Tuesday T Wednesday W Thursday …" at bounding box center [433, 210] width 866 height 385
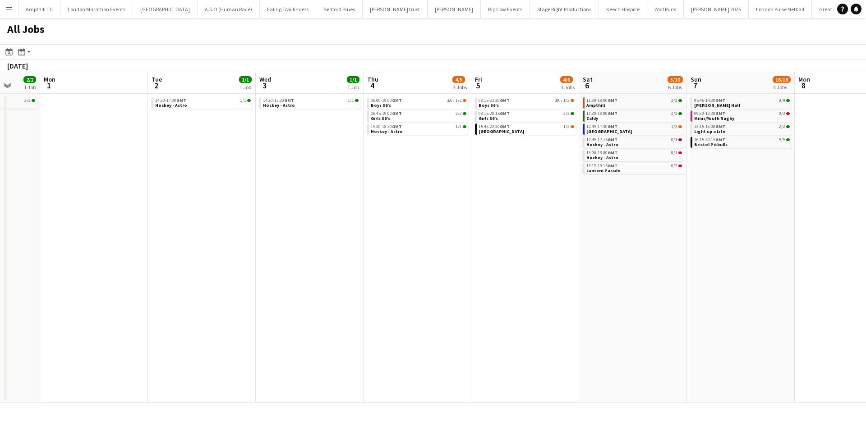
drag, startPoint x: 388, startPoint y: 183, endPoint x: 165, endPoint y: 176, distance: 223.3
click at [200, 188] on app-calendar-viewport "Fri 28 Sat 29 9/11 5 Jobs Sun 30 2/2 1 Job Mon 1 Tue 2 1/1 1 Job Wed 3 1/1 1 Jo…" at bounding box center [433, 237] width 866 height 331
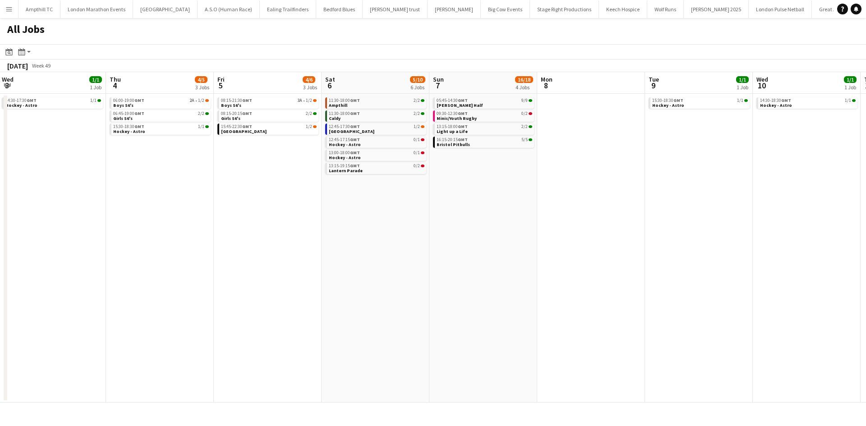
drag, startPoint x: 569, startPoint y: 219, endPoint x: 373, endPoint y: 220, distance: 196.1
click at [373, 220] on app-calendar-viewport "Sun 30 2/2 1 Job Mon 1 Tue 2 1/1 1 Job Wed 3 1/1 1 Job Thu 4 4/5 3 Jobs Fri 5 4…" at bounding box center [433, 237] width 866 height 331
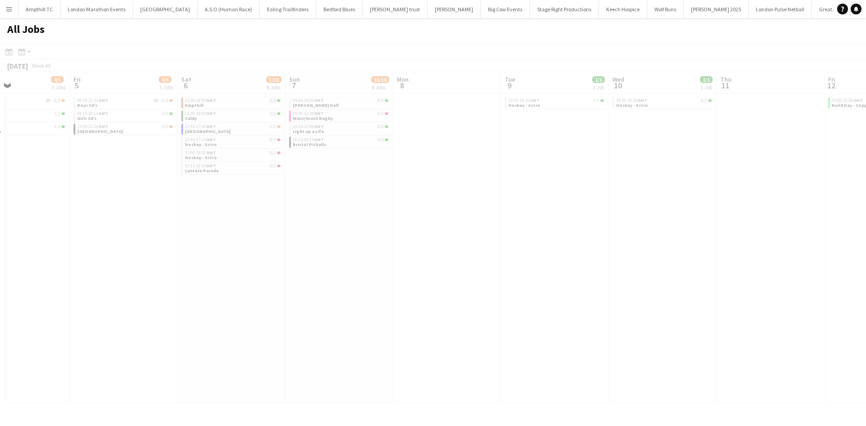
drag, startPoint x: 556, startPoint y: 225, endPoint x: 294, endPoint y: 210, distance: 261.9
click at [314, 217] on app-calendar-viewport "Tue 2 1/1 1 Job Wed 3 1/1 1 Job Thu 4 4/5 3 Jobs Fri 5 4/6 3 Jobs Sat 6 5/10 6 …" at bounding box center [433, 237] width 866 height 331
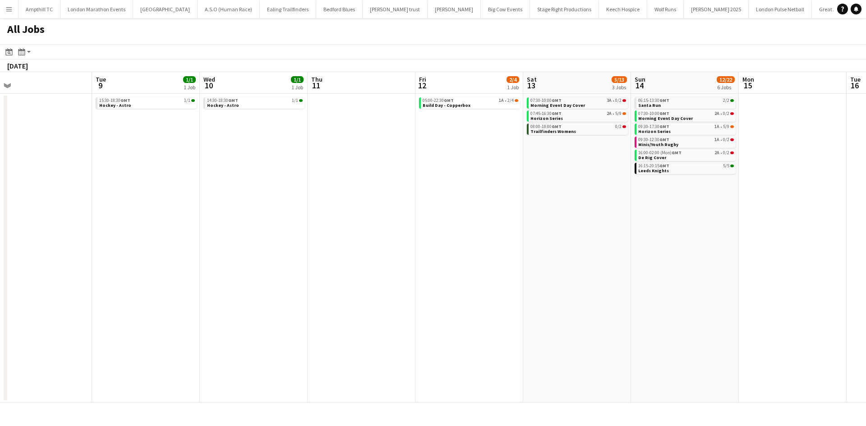
drag, startPoint x: 506, startPoint y: 222, endPoint x: 258, endPoint y: 216, distance: 248.1
click at [258, 216] on app-calendar-viewport "Thu 4 4/5 3 Jobs Fri 5 4/6 3 Jobs Sat 6 5/10 6 Jobs Sun 7 16/18 4 Jobs Mon 8 Tu…" at bounding box center [433, 237] width 866 height 331
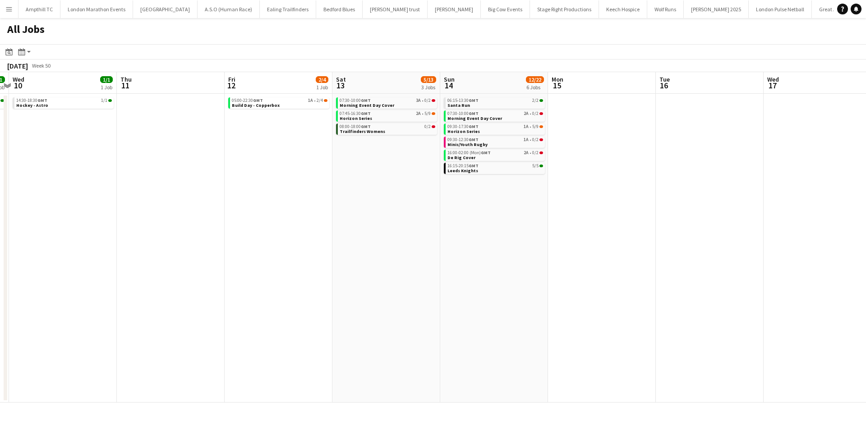
scroll to position [0, 436]
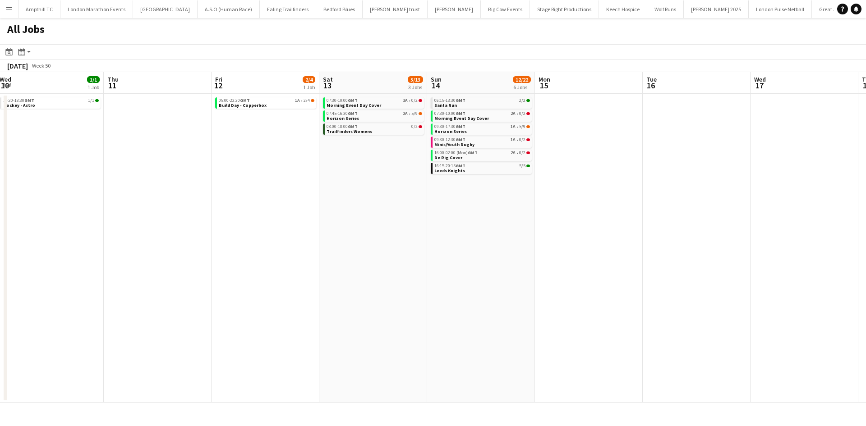
drag, startPoint x: 451, startPoint y: 205, endPoint x: 321, endPoint y: 189, distance: 130.9
click at [316, 193] on app-calendar-viewport "Sat 6 5/10 6 Jobs Sun 7 16/18 4 Jobs Mon 8 Tue 9 1/1 1 Job Wed 10 1/1 1 Job Thu…" at bounding box center [433, 237] width 866 height 331
click at [395, 116] on link "07:45-16:30 GMT 2A • 5/9 Horizon Series" at bounding box center [373, 115] width 96 height 10
click at [509, 146] on link "09:30-12:30 GMT 1A • 0/2 Minis/Youth Rugby" at bounding box center [481, 142] width 96 height 10
drag, startPoint x: 794, startPoint y: 186, endPoint x: 562, endPoint y: 206, distance: 232.6
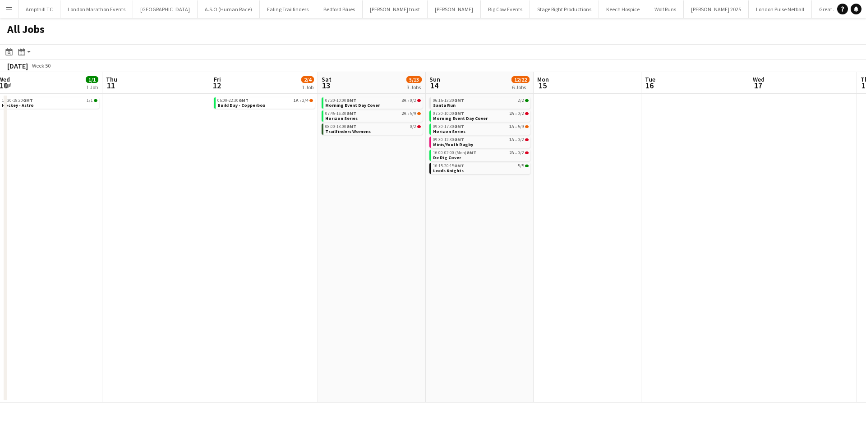
click at [562, 206] on app-calendar-viewport "Sat 6 5/10 6 Jobs Sun 7 16/18 4 Jobs Mon 8 Tue 9 1/1 1 Job Wed 10 1/1 1 Job Thu…" at bounding box center [433, 237] width 866 height 331
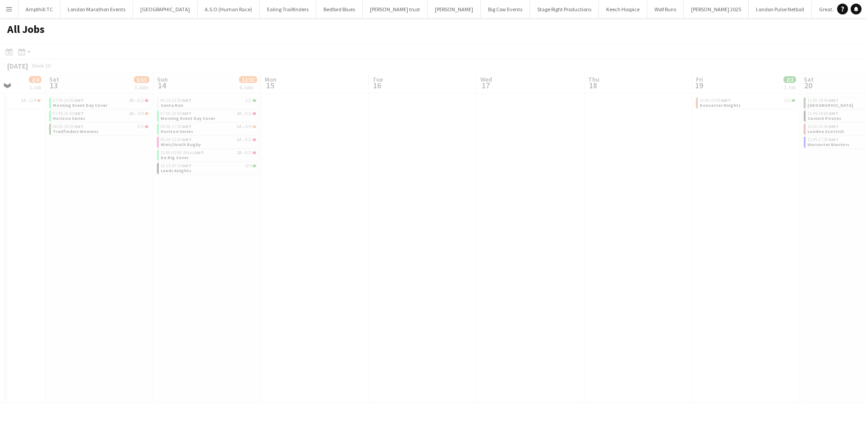
drag, startPoint x: 659, startPoint y: 198, endPoint x: 355, endPoint y: 194, distance: 303.5
click at [367, 198] on app-all-jobs "All Jobs Date picker OCT 2025 OCT 2025 Monday M Tuesday T Wednesday W Thursday …" at bounding box center [433, 210] width 866 height 385
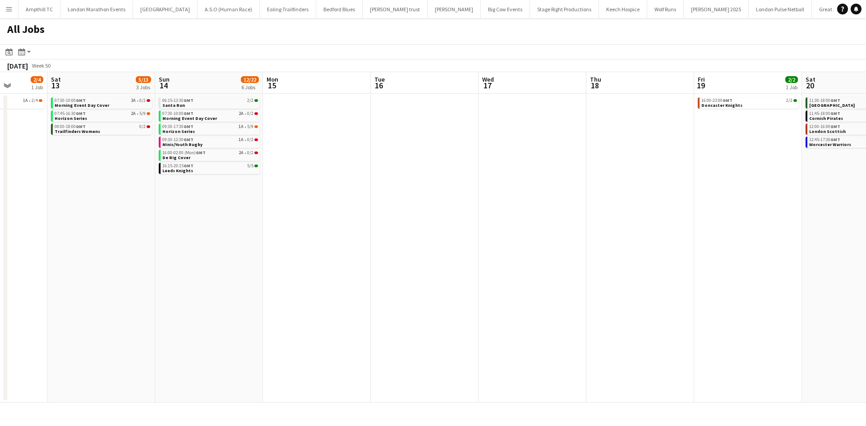
drag, startPoint x: 591, startPoint y: 188, endPoint x: 278, endPoint y: 193, distance: 312.5
click at [290, 201] on app-calendar-viewport "Wed 10 1/1 1 Job Thu 11 Fri 12 2/4 1 Job Sat 13 5/13 3 Jobs Sun 14 12/22 6 Jobs…" at bounding box center [433, 237] width 866 height 331
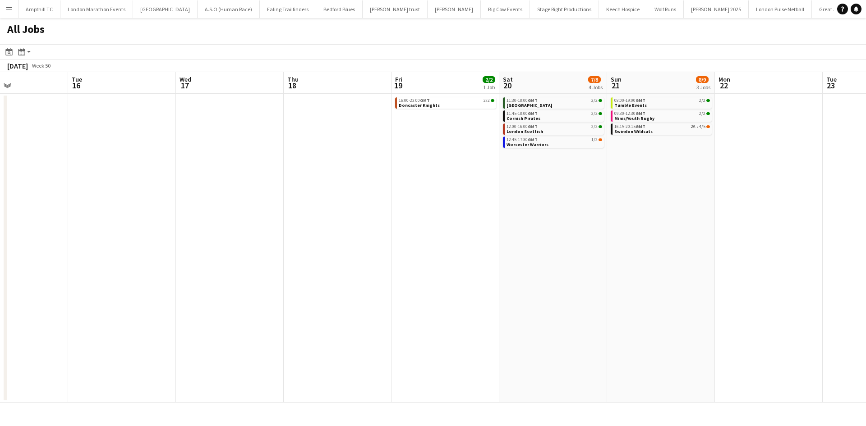
scroll to position [0, 322]
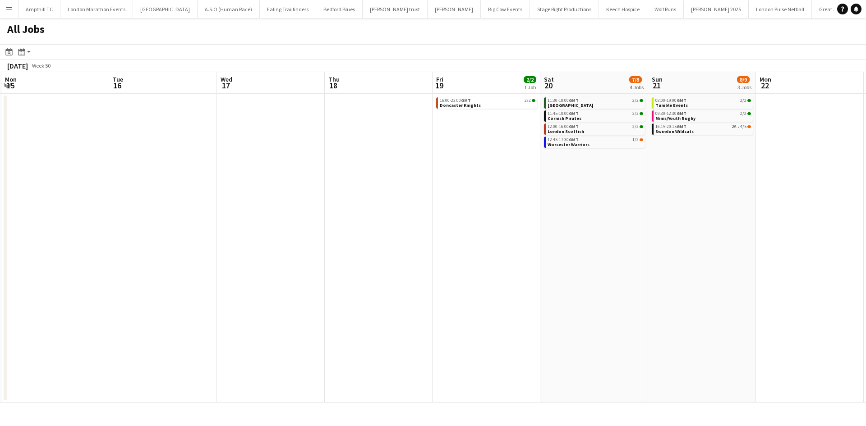
click at [240, 183] on app-all-jobs "All Jobs Date picker OCT 2025 OCT 2025 Monday M Tuesday T Wednesday W Thursday …" at bounding box center [433, 210] width 866 height 385
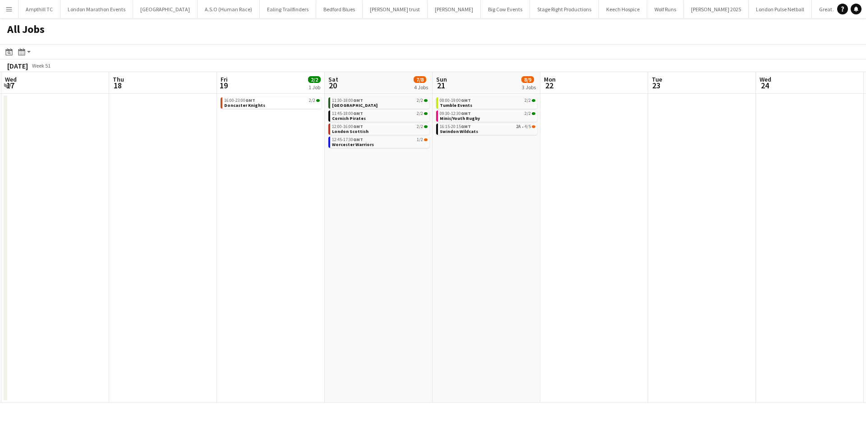
click at [392, 158] on app-calendar-viewport "Sun 14 12/22 6 Jobs Mon 15 Tue 16 Wed 17 Thu 18 Fri 19 2/2 1 Job Sat 20 7/8 4 J…" at bounding box center [433, 237] width 866 height 331
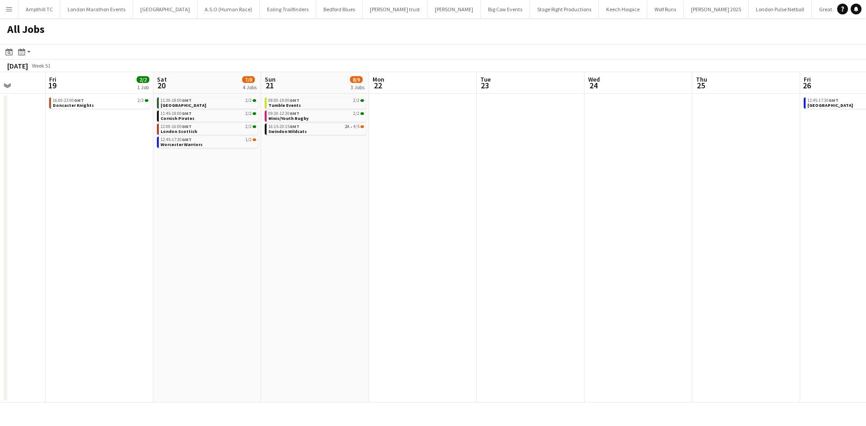
click at [405, 220] on app-all-jobs "All Jobs Date picker OCT 2025 OCT 2025 Monday M Tuesday T Wednesday W Thursday …" at bounding box center [433, 210] width 866 height 385
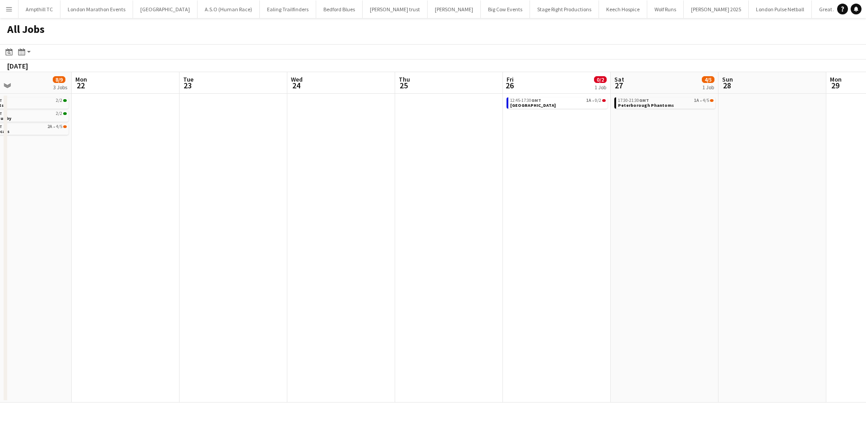
drag, startPoint x: 750, startPoint y: 214, endPoint x: 425, endPoint y: 222, distance: 325.2
click at [437, 224] on app-calendar-viewport "Thu 18 Fri 19 2/2 1 Job Sat 20 7/8 4 Jobs Sun 21 8/9 3 Jobs Mon 22 Tue 23 Wed 2…" at bounding box center [433, 237] width 866 height 331
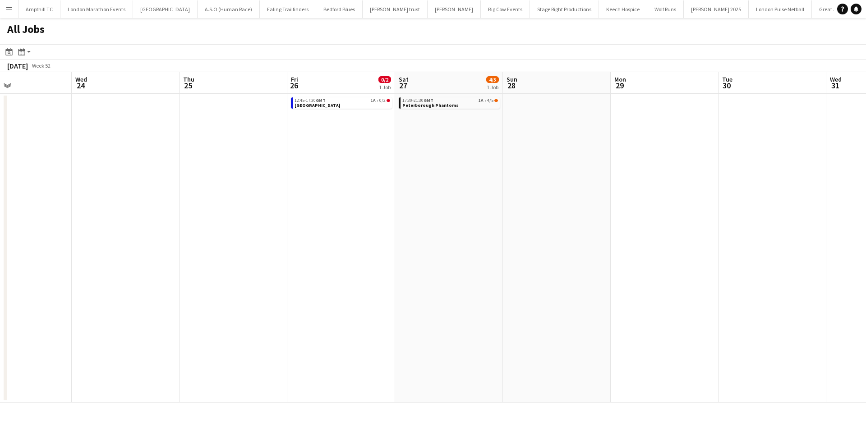
scroll to position [0, 376]
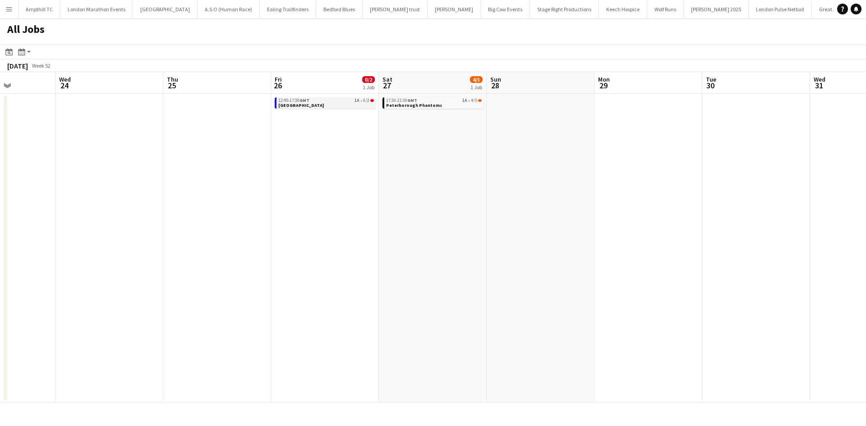
click at [351, 104] on link "12:45-17:30 GMT 1A • 0/2 Richmond" at bounding box center [326, 102] width 96 height 10
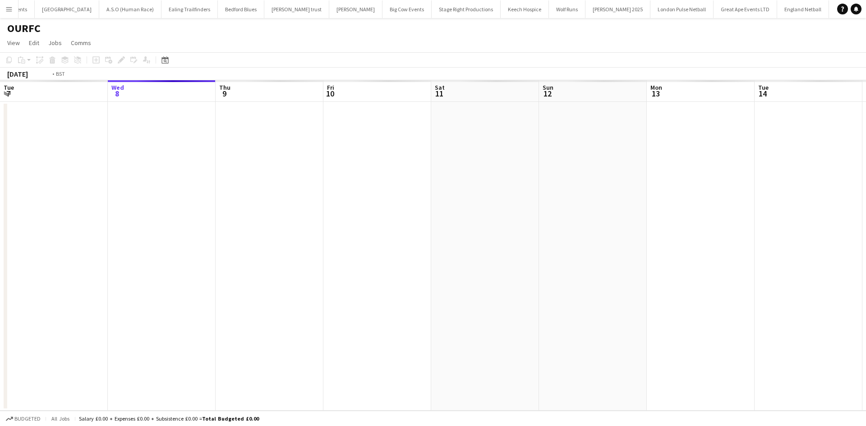
scroll to position [0, 310]
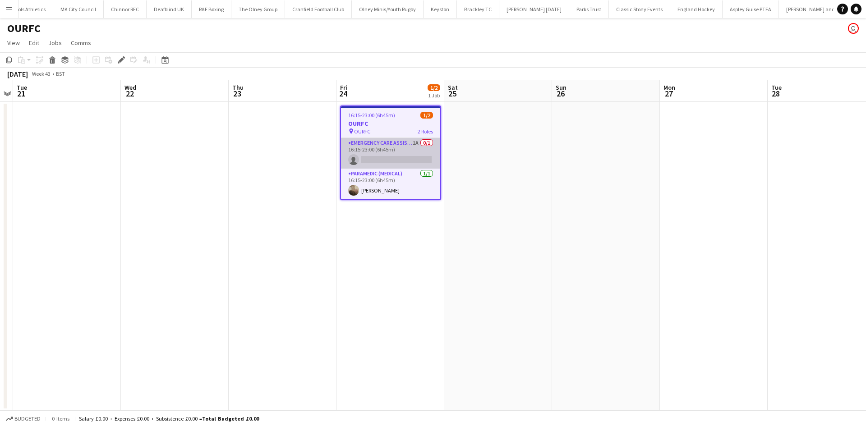
click at [408, 141] on app-card-role "Emergency Care Assistant (Medical) 1A 0/1 16:15-23:00 (6h45m) single-neutral-ac…" at bounding box center [390, 153] width 99 height 31
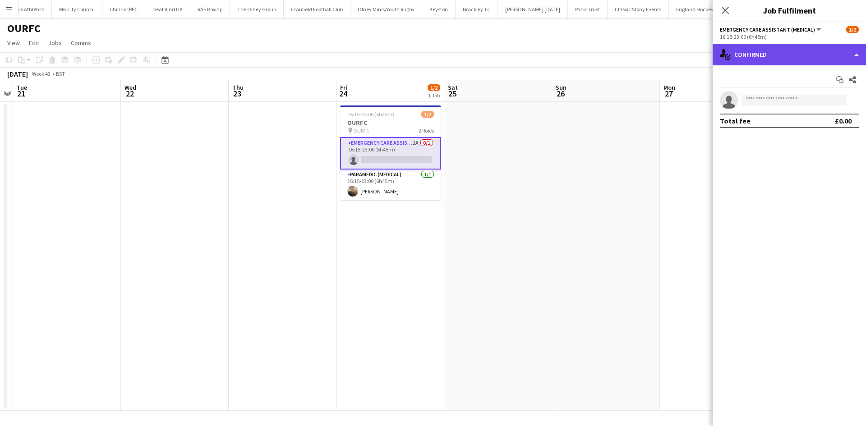
click at [757, 54] on div "single-neutral-actions-check-2 Confirmed" at bounding box center [788, 55] width 153 height 22
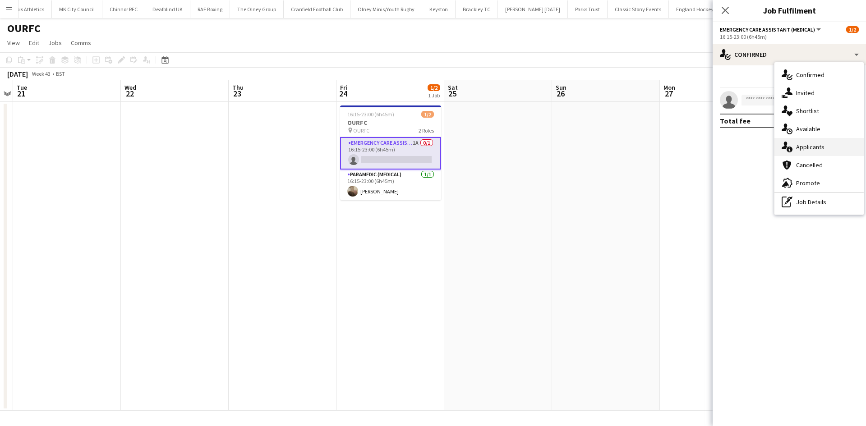
click at [809, 148] on span "Applicants" at bounding box center [810, 147] width 28 height 8
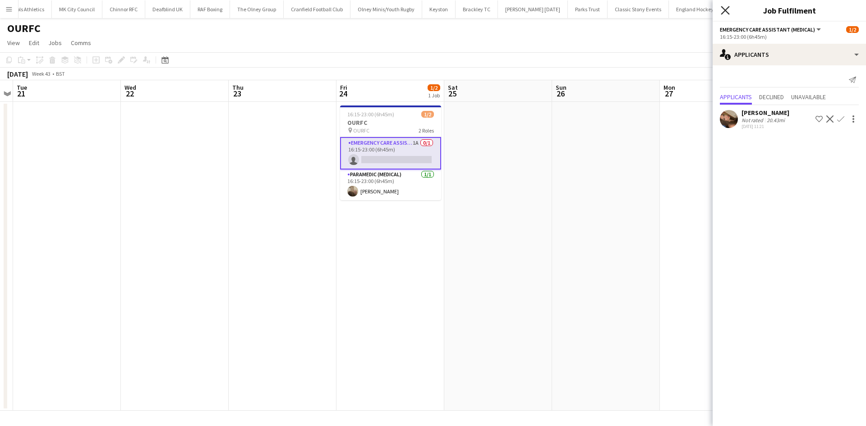
click at [723, 10] on icon "Close pop-in" at bounding box center [725, 10] width 9 height 9
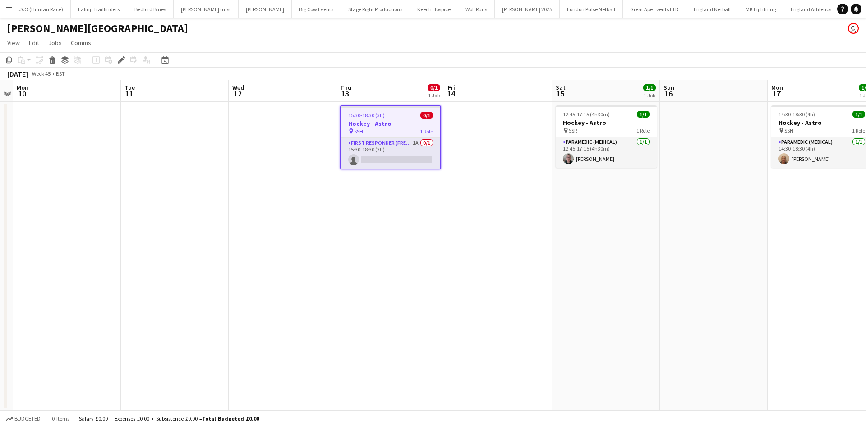
scroll to position [0, 355]
click at [405, 147] on app-card-role "First Responder (FREC 4) 1A 0/1 15:30-18:30 (3h) single-neutral-actions" at bounding box center [390, 153] width 99 height 31
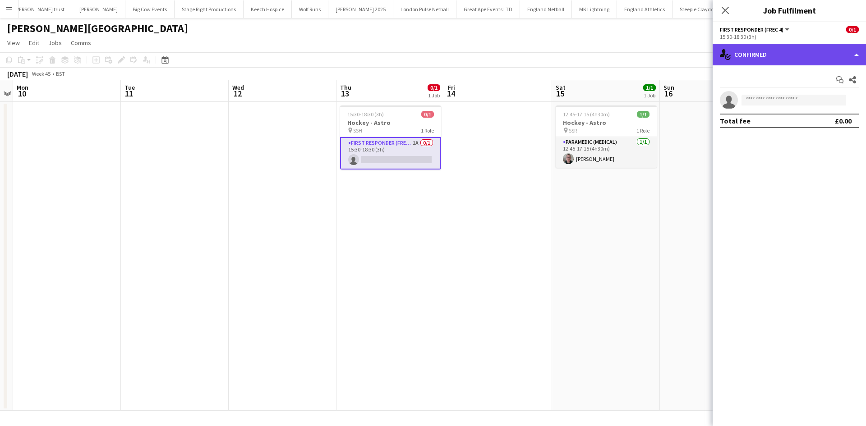
click at [836, 51] on div "single-neutral-actions-check-2 Confirmed" at bounding box center [788, 55] width 153 height 22
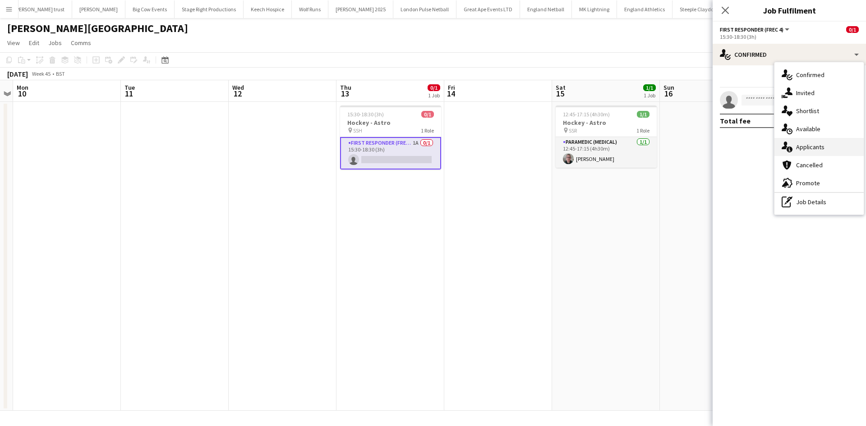
click at [836, 142] on div "single-neutral-actions-information Applicants" at bounding box center [818, 147] width 89 height 18
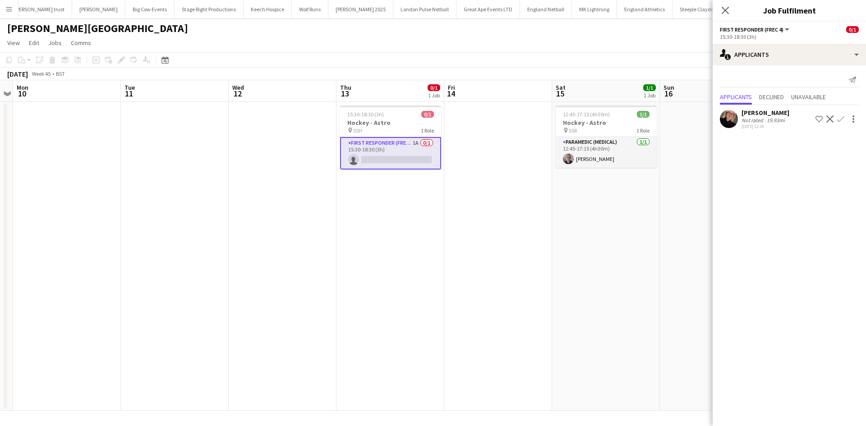
click at [840, 119] on app-icon "Confirm" at bounding box center [840, 118] width 7 height 7
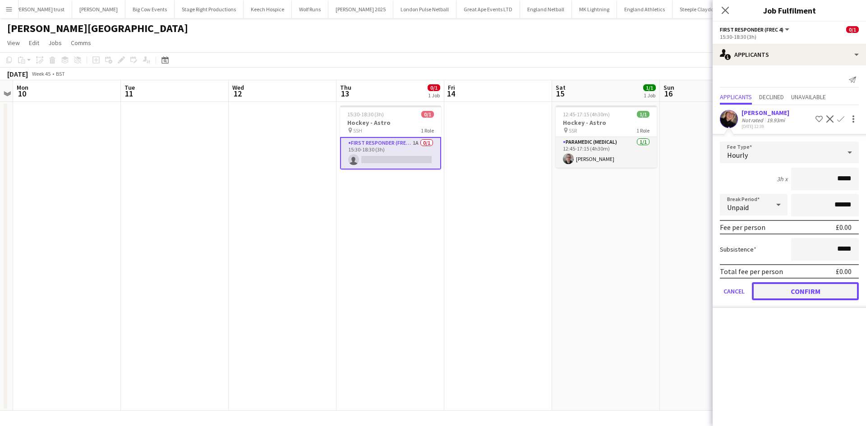
click at [802, 296] on button "Confirm" at bounding box center [805, 291] width 107 height 18
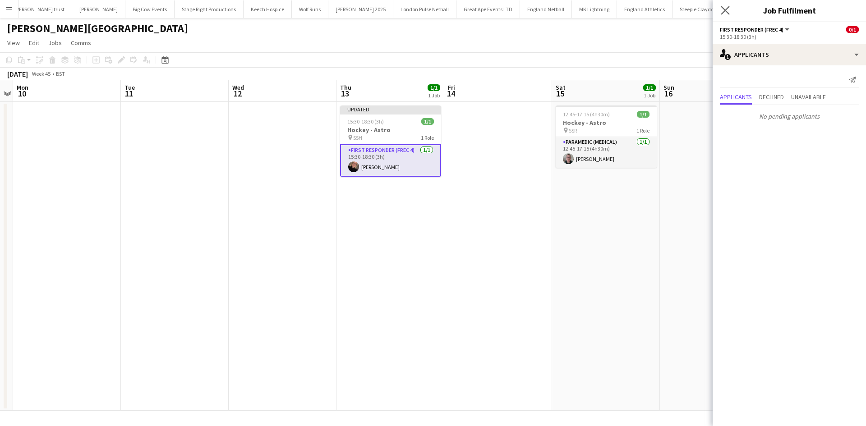
click at [726, 16] on app-icon "Close pop-in" at bounding box center [725, 10] width 13 height 13
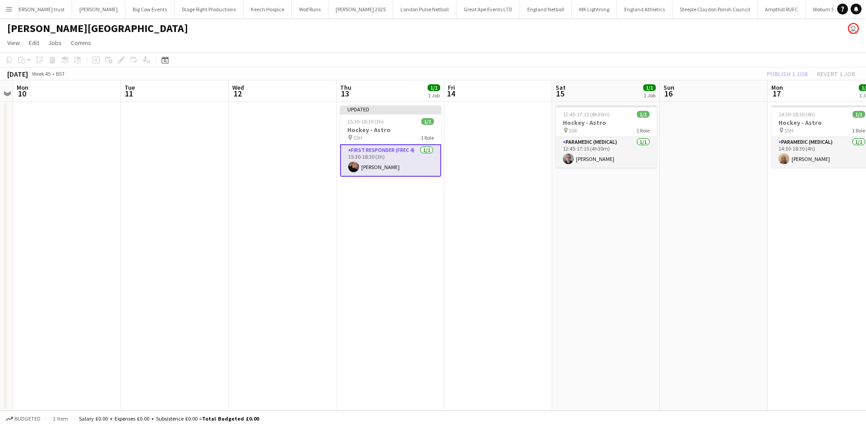
click at [466, 170] on app-date-cell at bounding box center [498, 256] width 108 height 309
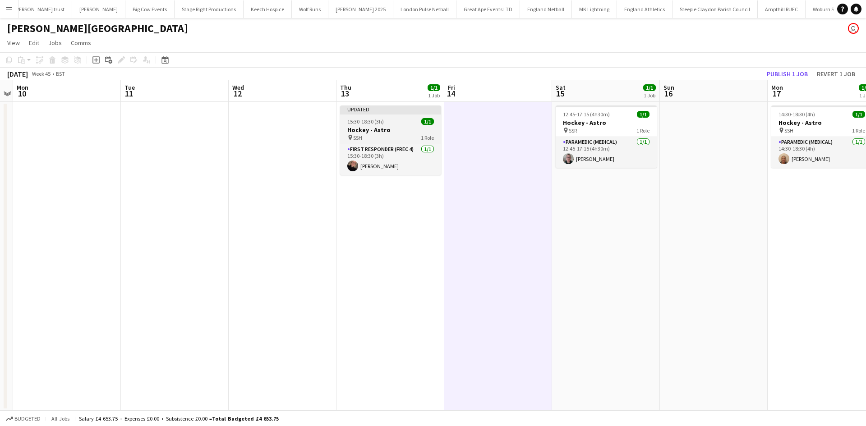
click at [388, 143] on app-job-card "Updated 15:30-18:30 (3h) 1/1 Hockey - Astro pin SSH 1 Role First Responder (FRE…" at bounding box center [390, 140] width 101 height 69
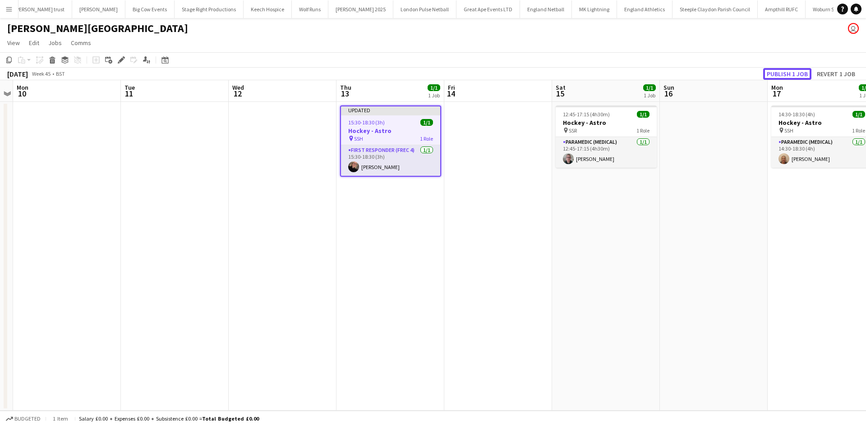
click at [779, 70] on button "Publish 1 job" at bounding box center [787, 74] width 48 height 12
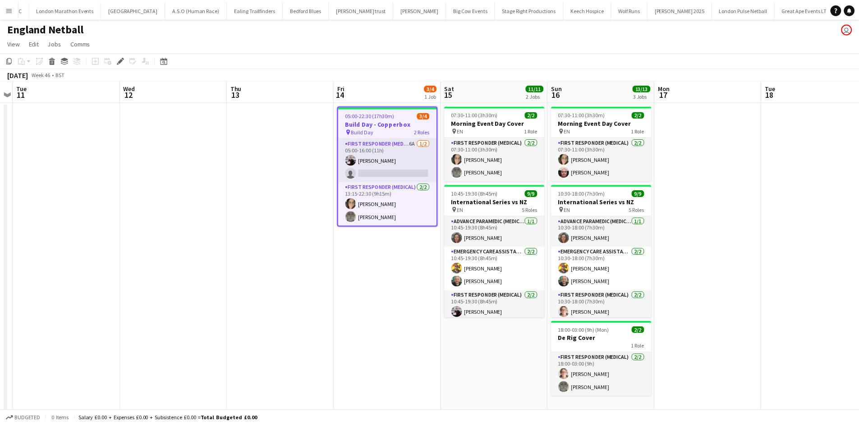
scroll to position [0, 32]
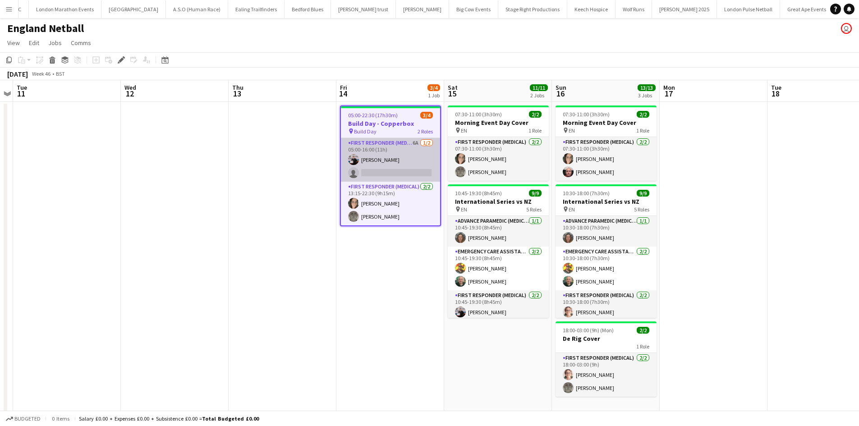
click at [405, 145] on app-card-role "First Responder (Medical) 6A [DATE] 05:00-16:00 (11h) [PERSON_NAME] single-neut…" at bounding box center [390, 160] width 99 height 44
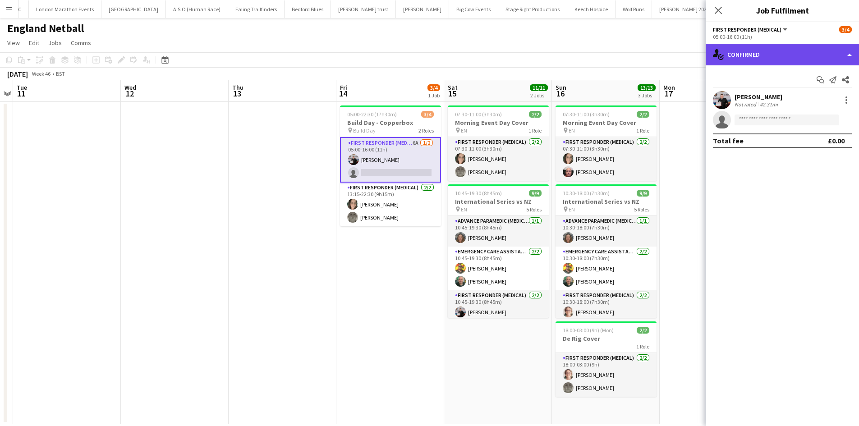
click at [813, 46] on div "single-neutral-actions-check-2 Confirmed" at bounding box center [782, 55] width 153 height 22
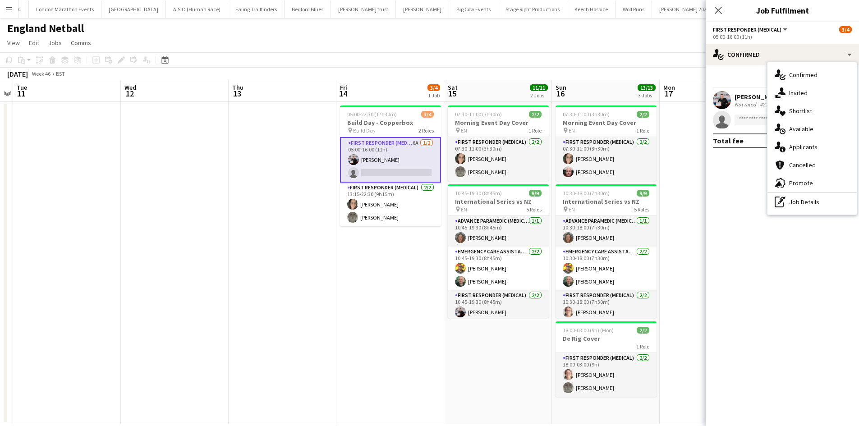
click at [818, 150] on div "single-neutral-actions-information Applicants" at bounding box center [811, 147] width 89 height 18
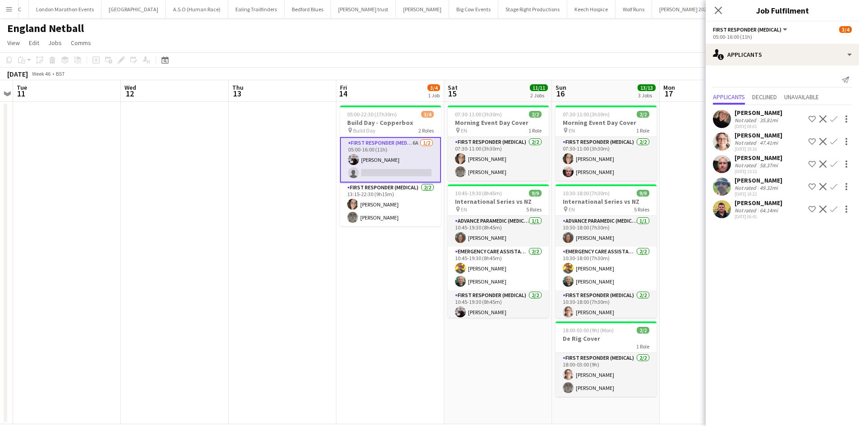
click at [835, 142] on app-icon "Confirm" at bounding box center [833, 141] width 7 height 7
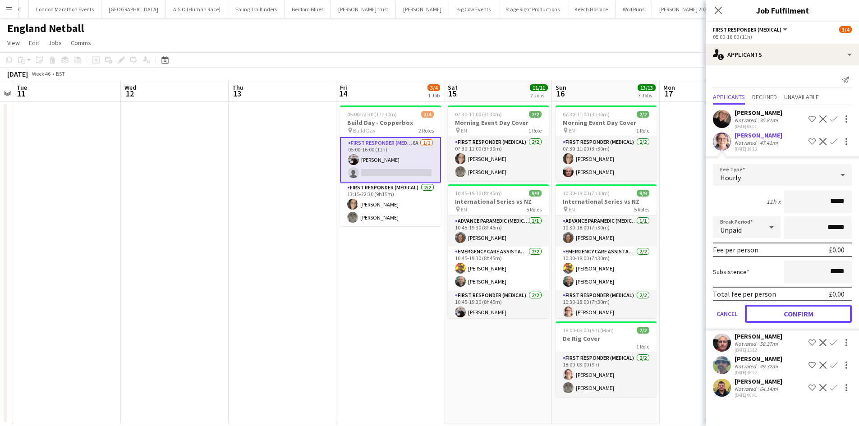
click at [793, 311] on button "Confirm" at bounding box center [798, 314] width 107 height 18
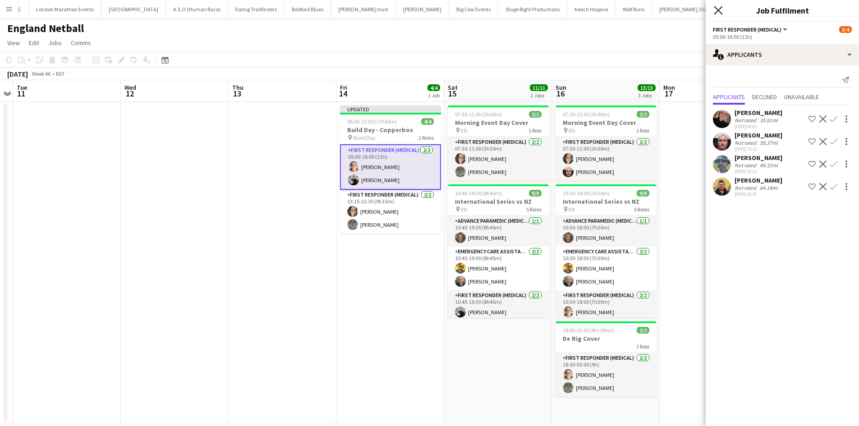
click at [721, 7] on icon "Close pop-in" at bounding box center [718, 10] width 9 height 9
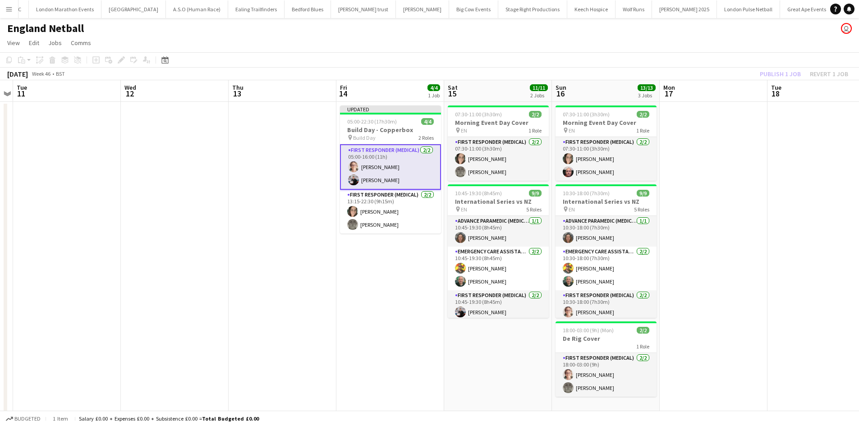
click at [788, 73] on div "Publish 1 job Revert 1 job" at bounding box center [804, 74] width 110 height 12
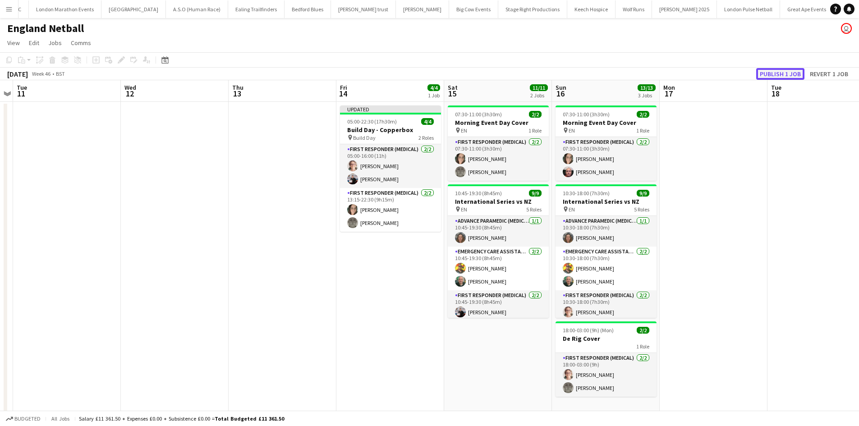
click at [786, 72] on button "Publish 1 job" at bounding box center [780, 74] width 48 height 12
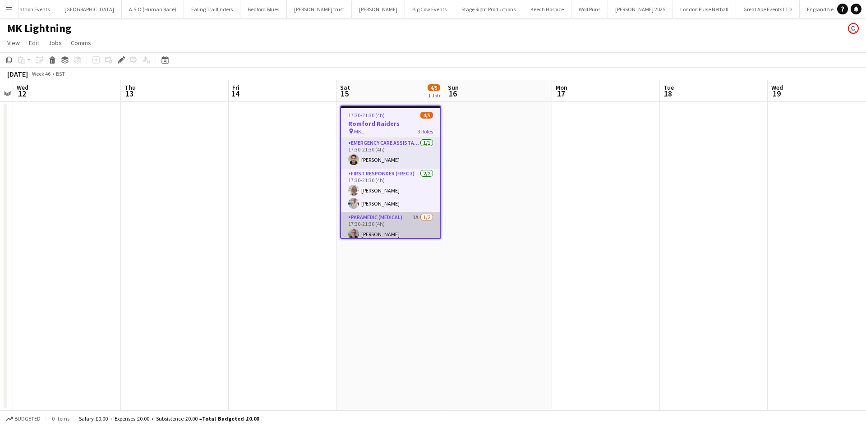
click at [403, 221] on app-card-role "Paramedic (Medical) 1A 1/2 17:30-21:30 (4h) Ashley Jones single-neutral-actions" at bounding box center [390, 234] width 99 height 44
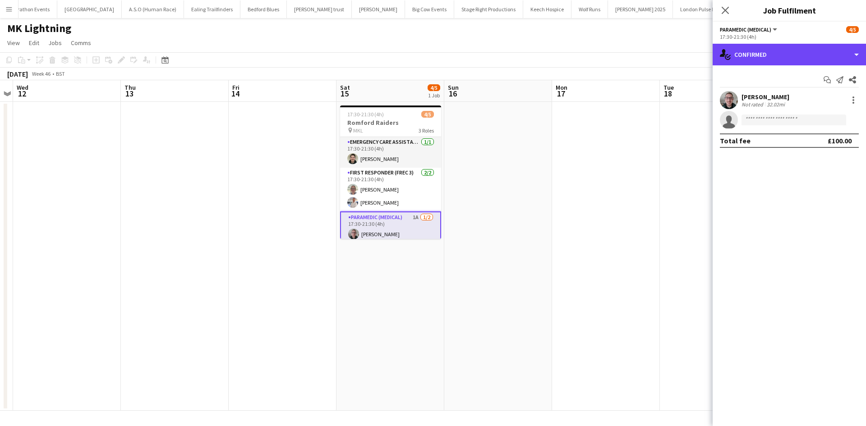
drag, startPoint x: 794, startPoint y: 53, endPoint x: 792, endPoint y: 77, distance: 23.9
click at [794, 53] on div "single-neutral-actions-check-2 Confirmed" at bounding box center [788, 55] width 153 height 22
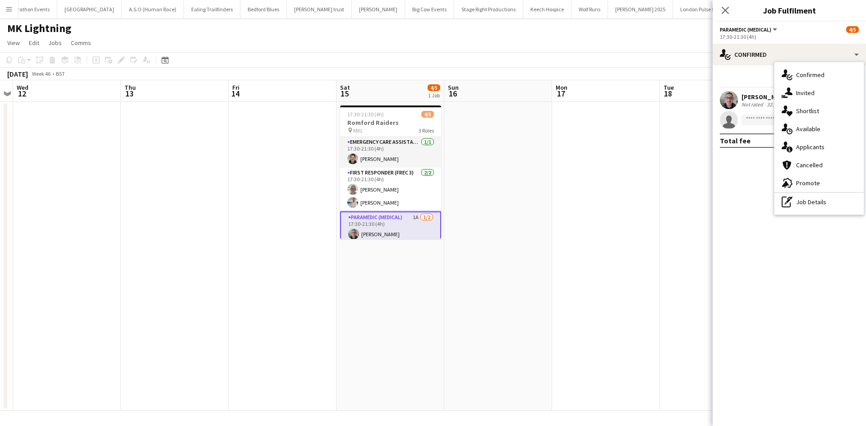
click at [808, 142] on div "single-neutral-actions-information Applicants" at bounding box center [818, 147] width 89 height 18
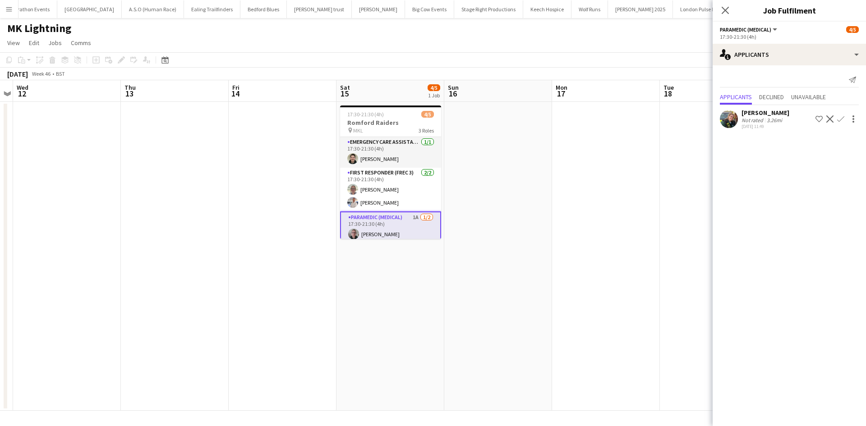
click at [840, 119] on app-icon "Confirm" at bounding box center [840, 118] width 7 height 7
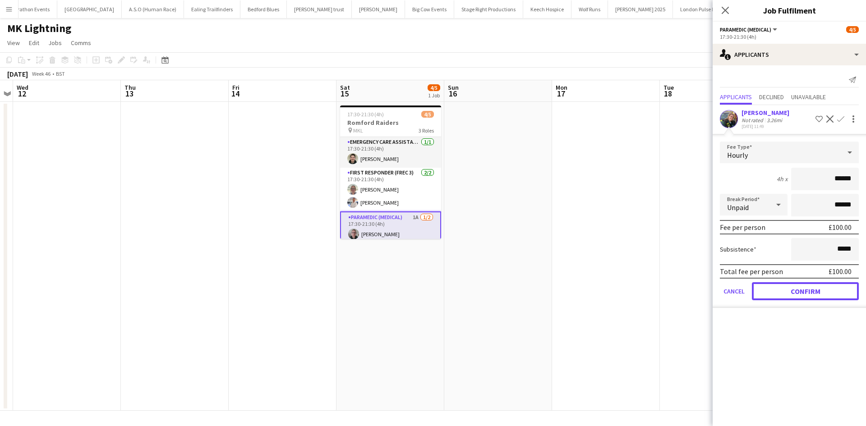
drag, startPoint x: 791, startPoint y: 287, endPoint x: 781, endPoint y: 275, distance: 16.3
click at [791, 288] on button "Confirm" at bounding box center [805, 291] width 107 height 18
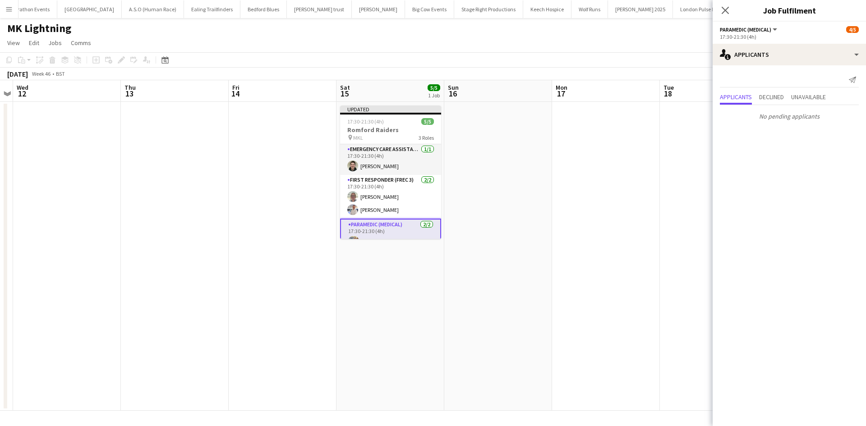
click at [725, 7] on icon "Close pop-in" at bounding box center [724, 10] width 7 height 7
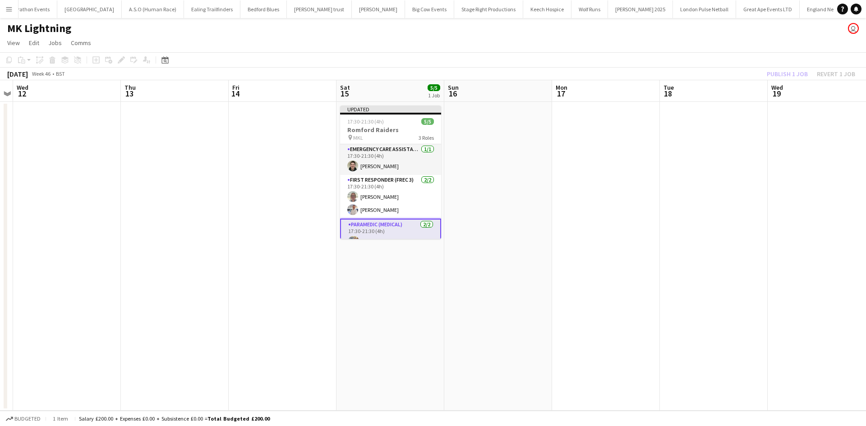
click at [785, 77] on div "Publish 1 job Revert 1 job" at bounding box center [811, 74] width 110 height 12
click at [785, 77] on button "Publish 1 job" at bounding box center [787, 74] width 48 height 12
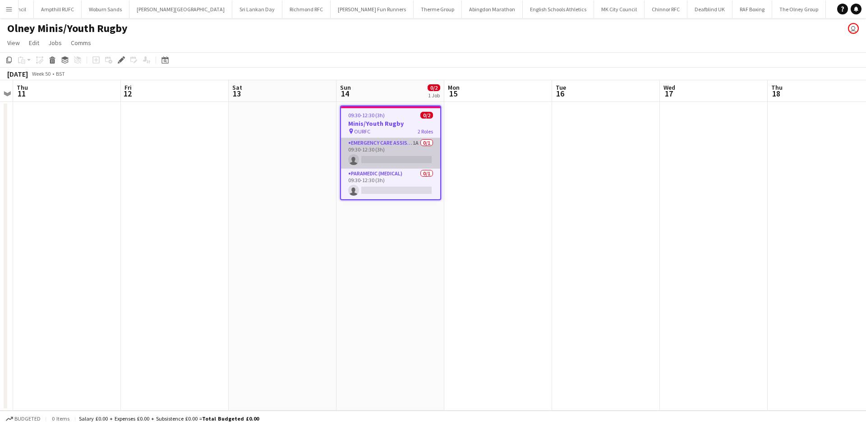
click at [416, 154] on app-card-role "Emergency Care Assistant (Medical) 1A 0/1 09:30-12:30 (3h) single-neutral-actio…" at bounding box center [390, 153] width 99 height 31
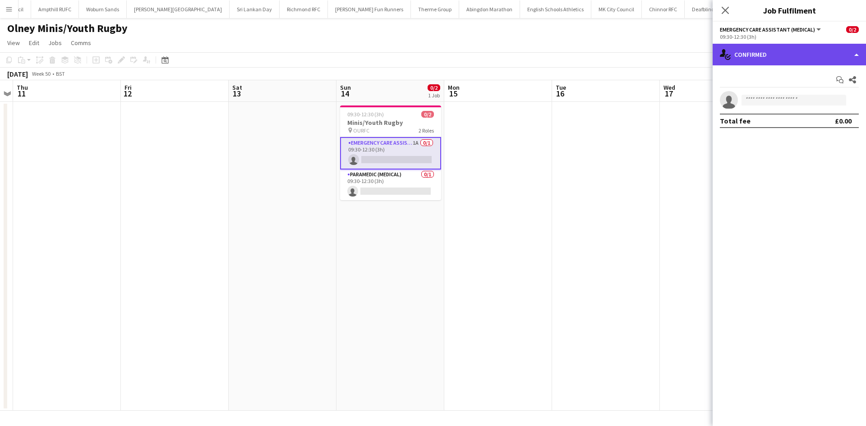
click at [796, 53] on div "single-neutral-actions-check-2 Confirmed" at bounding box center [788, 55] width 153 height 22
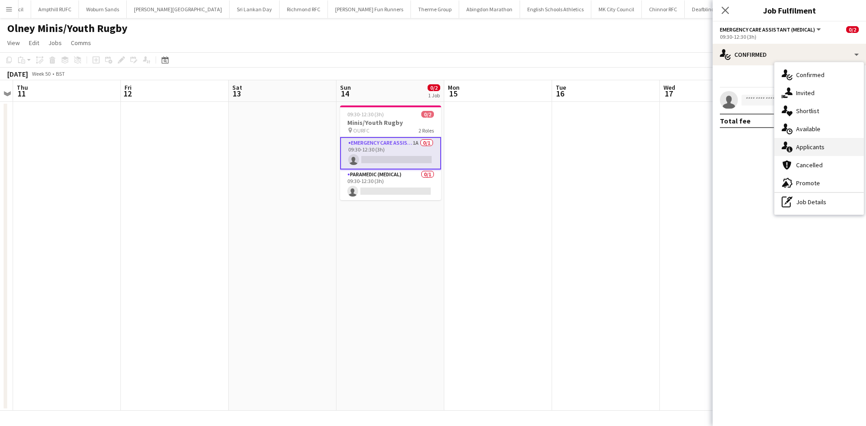
click at [817, 144] on span "Applicants" at bounding box center [810, 147] width 28 height 8
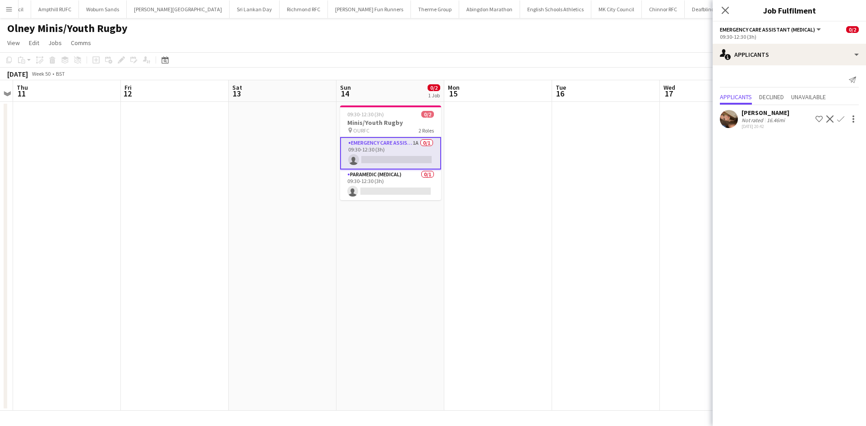
click at [844, 119] on button "Confirm" at bounding box center [840, 119] width 11 height 11
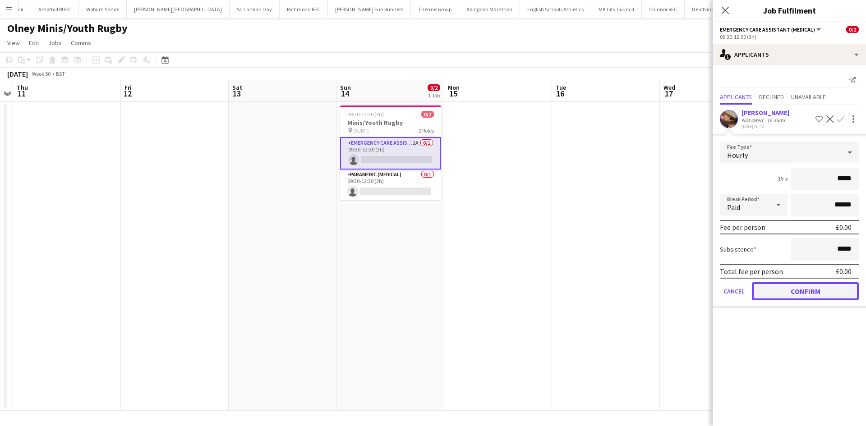
click at [791, 289] on button "Confirm" at bounding box center [805, 291] width 107 height 18
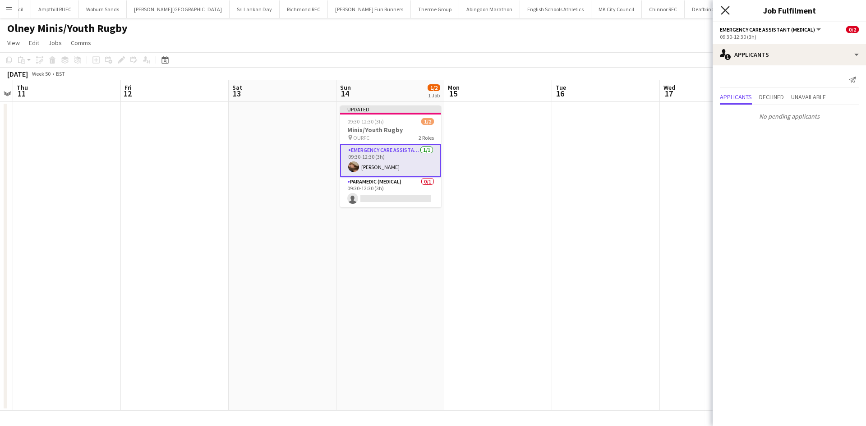
click at [725, 12] on icon "Close pop-in" at bounding box center [725, 10] width 9 height 9
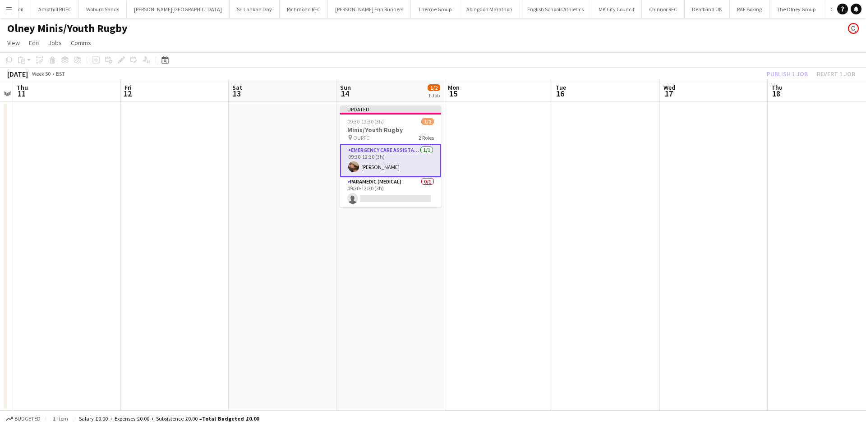
click at [800, 75] on div "Publish 1 job Revert 1 job" at bounding box center [811, 74] width 110 height 12
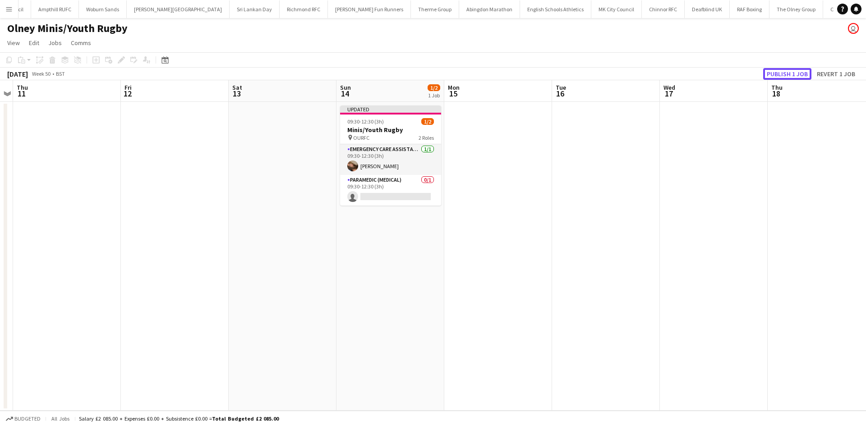
click at [800, 75] on button "Publish 1 job" at bounding box center [787, 74] width 48 height 12
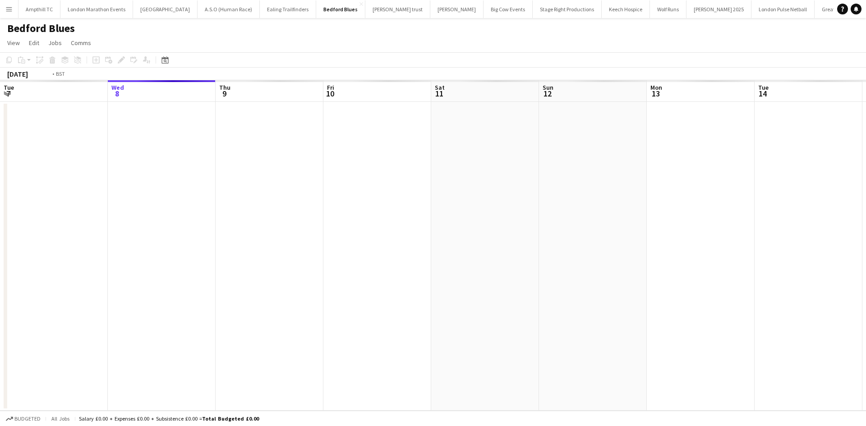
scroll to position [0, 310]
